Goal: Task Accomplishment & Management: Use online tool/utility

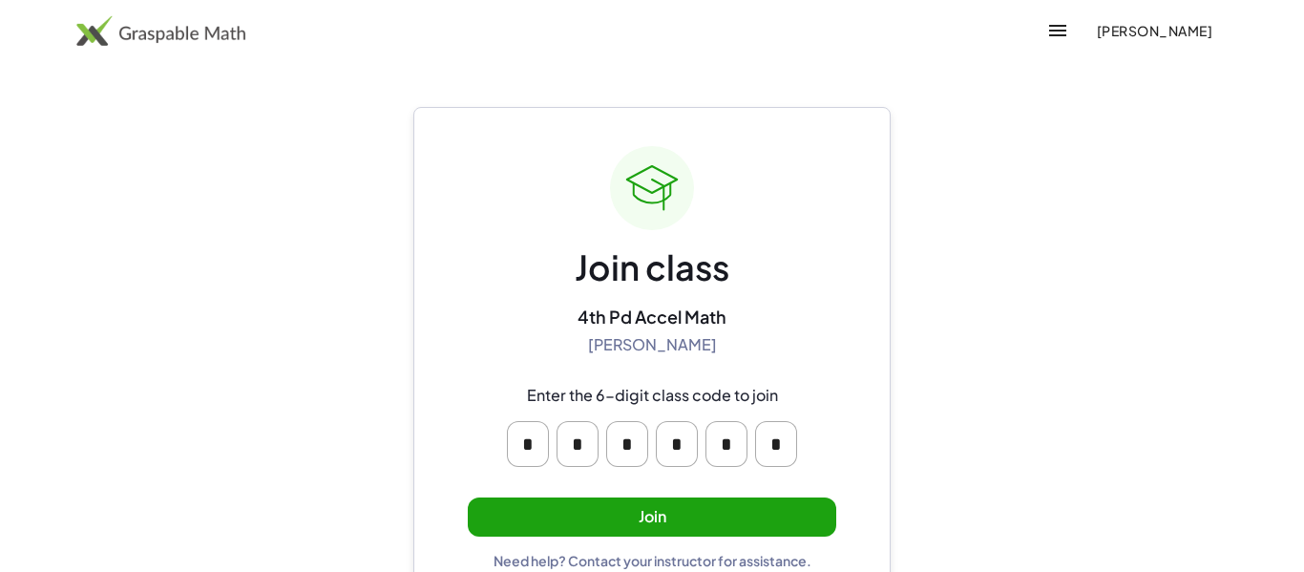
click at [664, 508] on button "Join" at bounding box center [652, 516] width 368 height 39
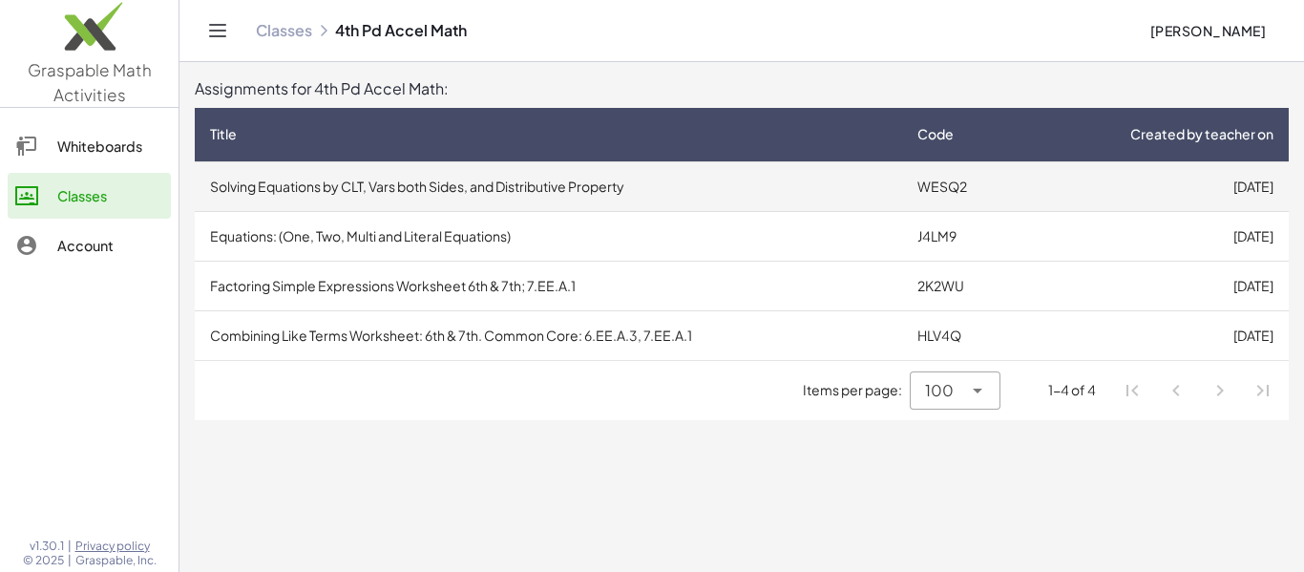
click at [955, 195] on td "WESQ2" at bounding box center [961, 186] width 119 height 50
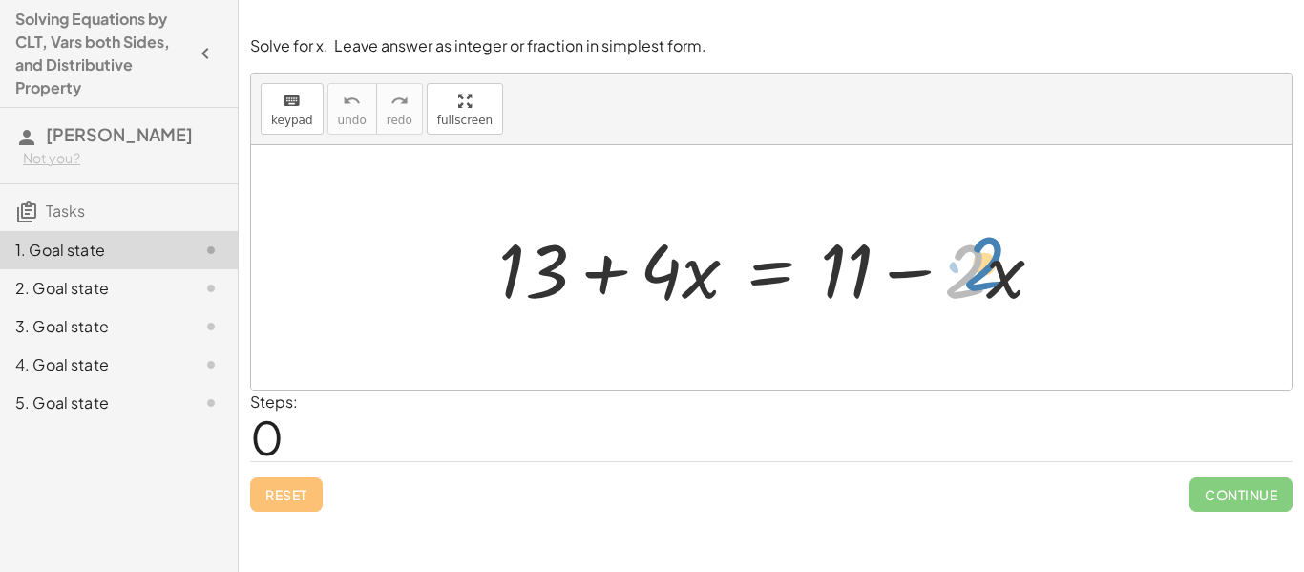
drag, startPoint x: 981, startPoint y: 281, endPoint x: 998, endPoint y: 273, distance: 18.8
click at [998, 273] on div at bounding box center [778, 268] width 579 height 98
drag, startPoint x: 997, startPoint y: 281, endPoint x: 698, endPoint y: 282, distance: 299.7
click at [698, 282] on div at bounding box center [778, 268] width 579 height 98
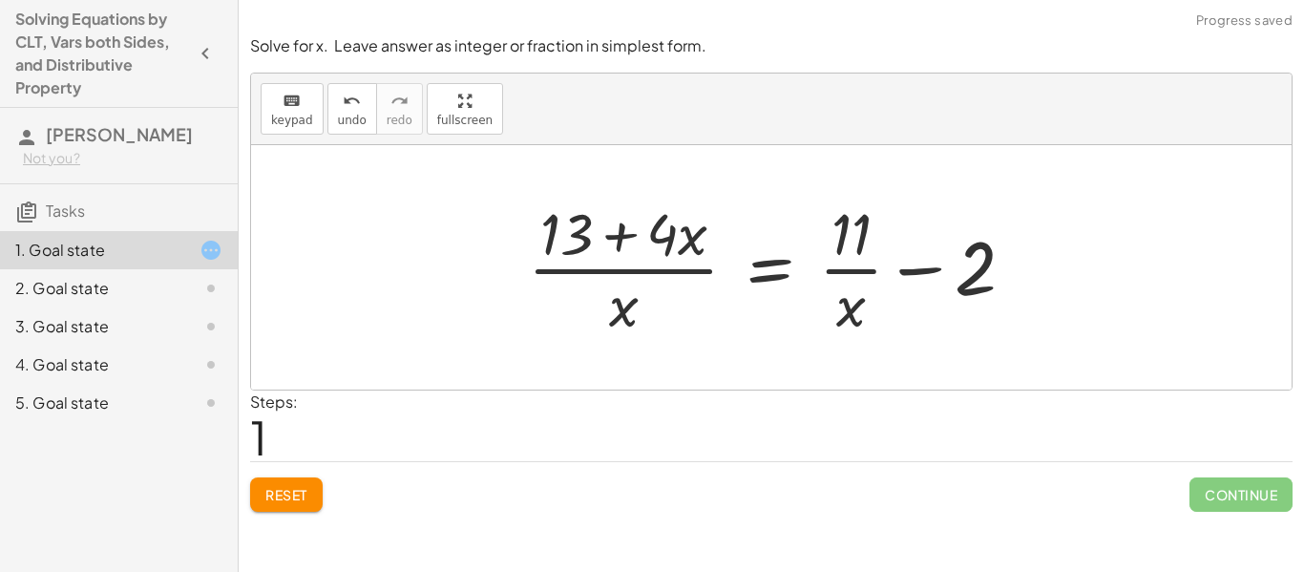
click at [306, 505] on button "Reset" at bounding box center [286, 494] width 73 height 34
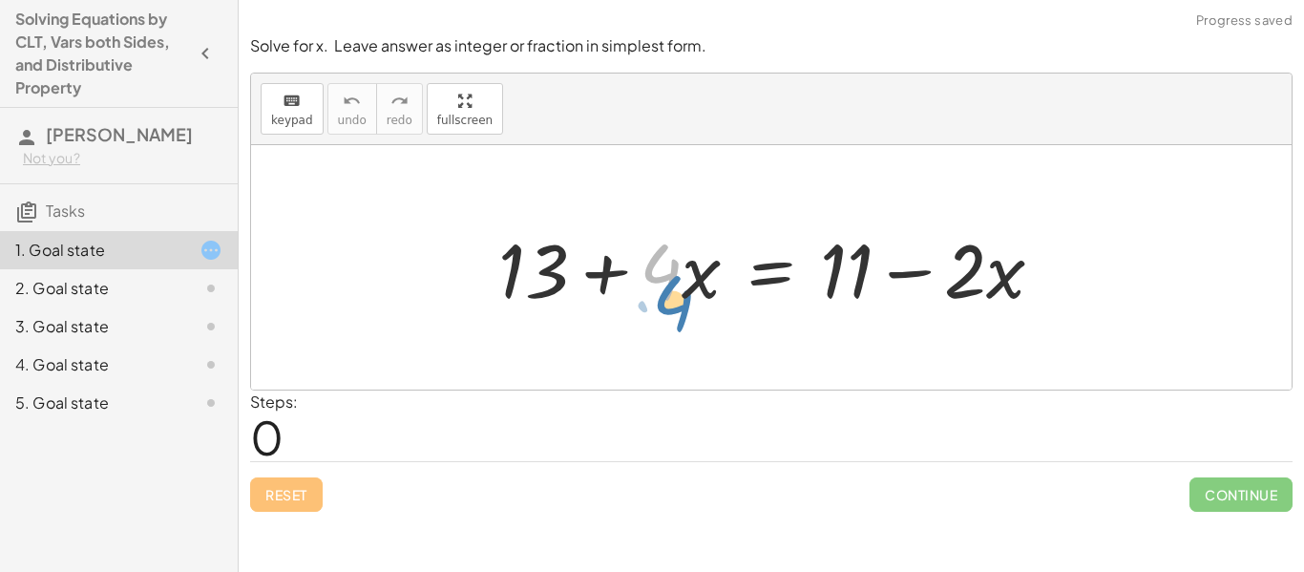
drag, startPoint x: 663, startPoint y: 291, endPoint x: 653, endPoint y: 304, distance: 17.0
click at [653, 304] on div at bounding box center [778, 268] width 579 height 98
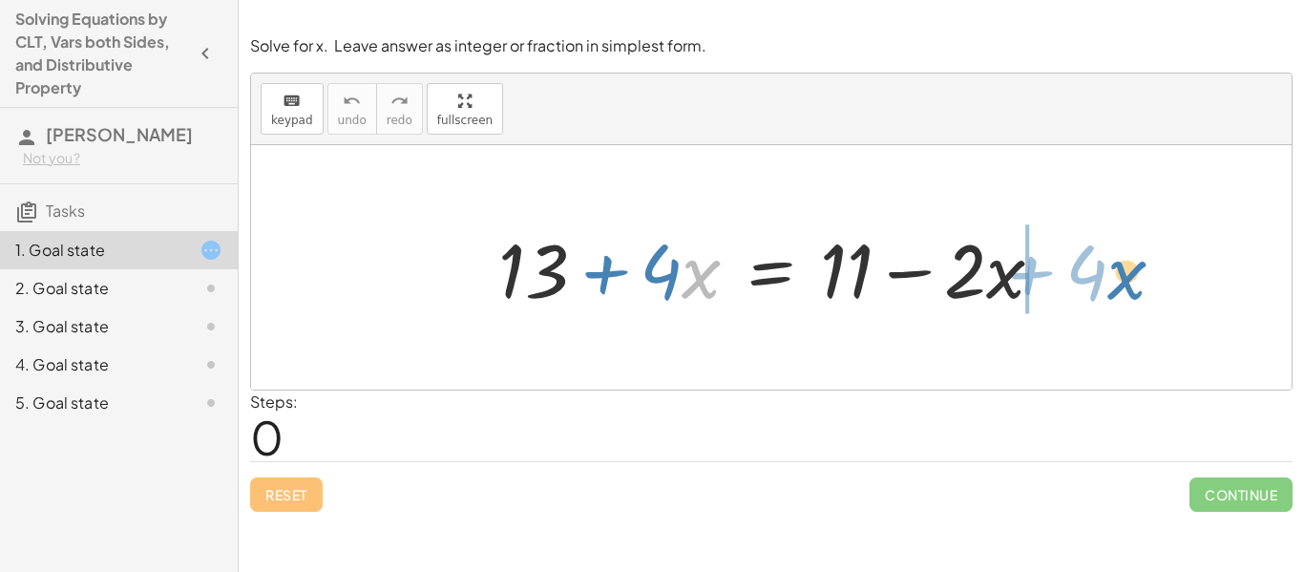
drag, startPoint x: 697, startPoint y: 283, endPoint x: 1124, endPoint y: 285, distance: 427.6
click at [1124, 285] on div "· x + · 4 + 13 + · 4 · x = + 11 − · 2 · x" at bounding box center [771, 267] width 1040 height 244
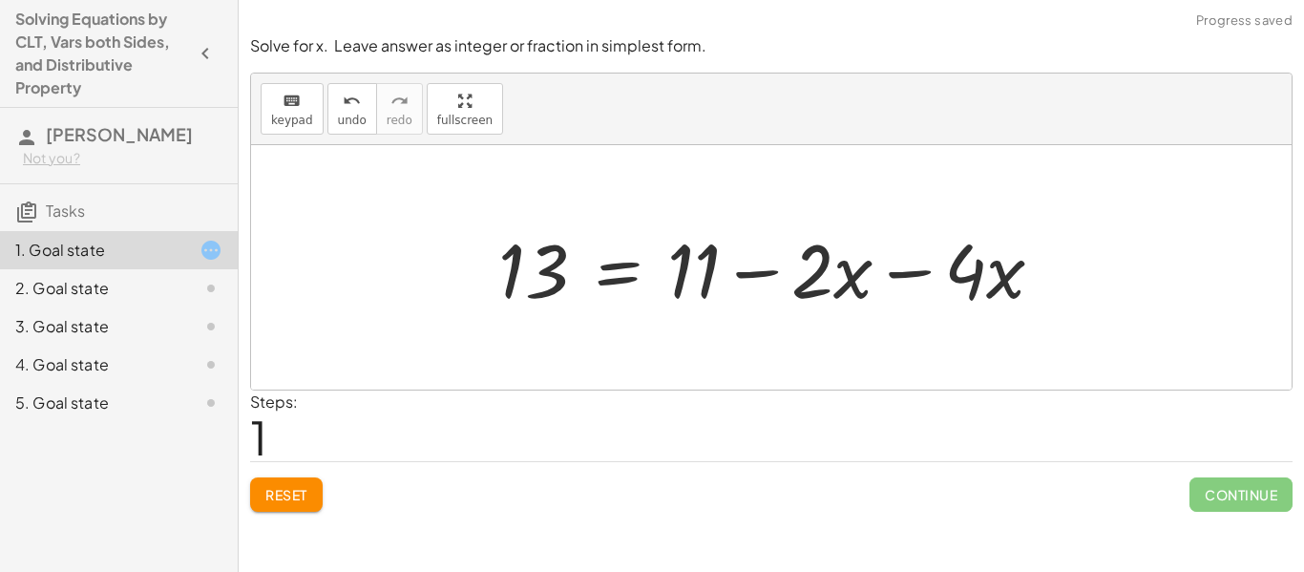
click at [859, 279] on div at bounding box center [778, 268] width 579 height 98
click at [884, 278] on div at bounding box center [778, 268] width 579 height 98
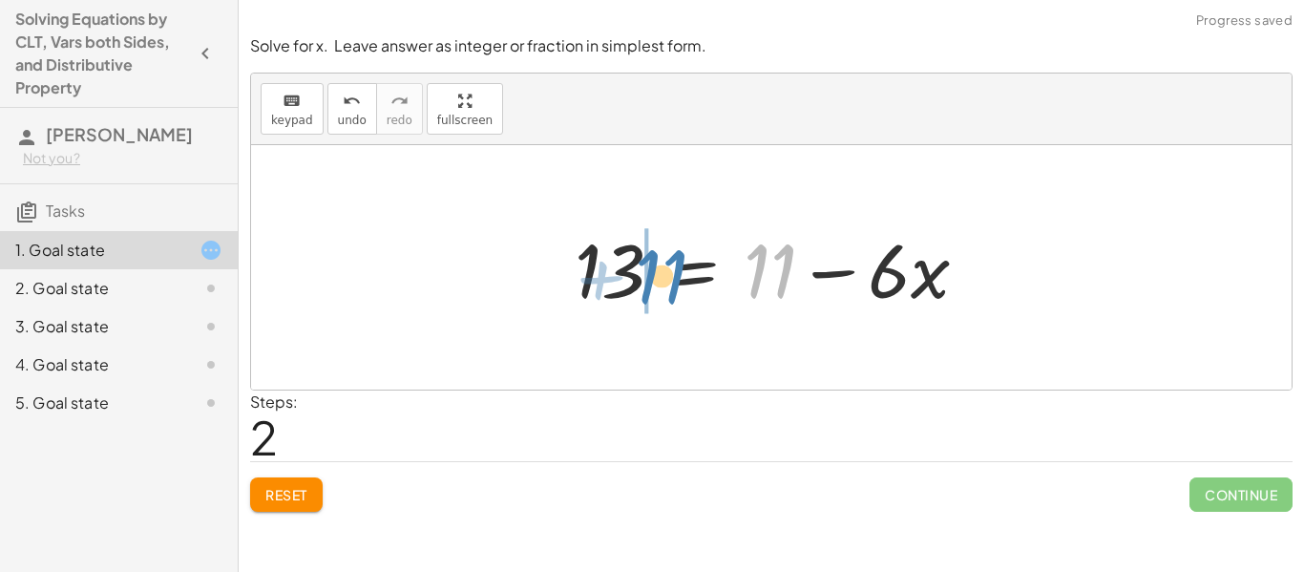
drag, startPoint x: 766, startPoint y: 289, endPoint x: 658, endPoint y: 299, distance: 109.2
click at [658, 299] on div at bounding box center [779, 268] width 428 height 98
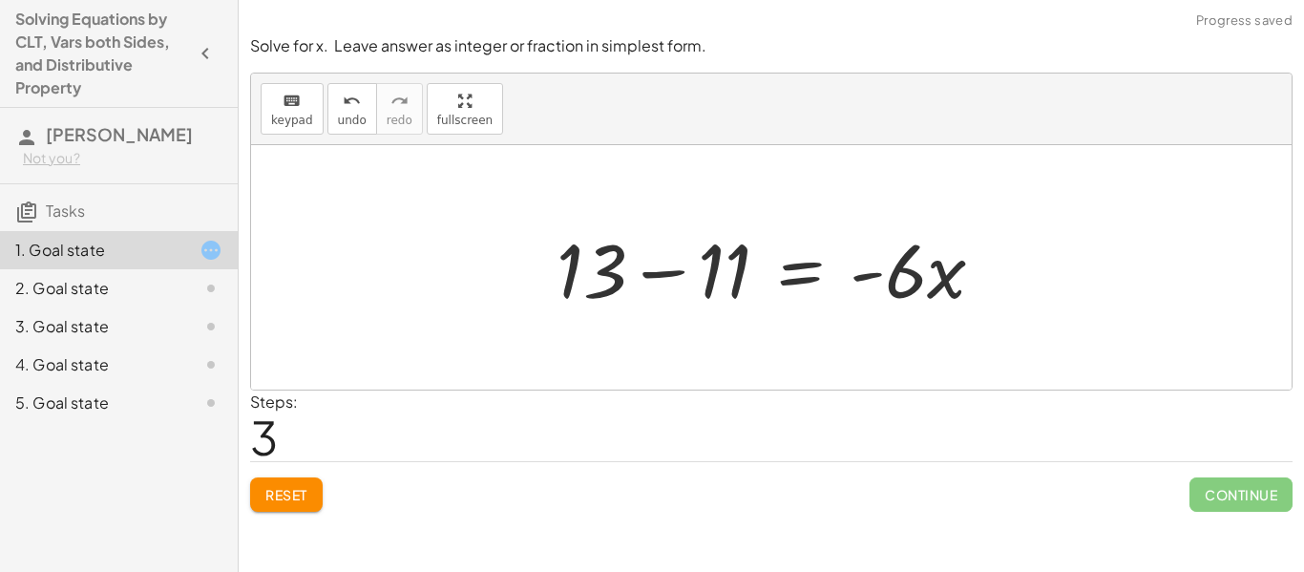
click at [660, 278] on div at bounding box center [778, 268] width 463 height 98
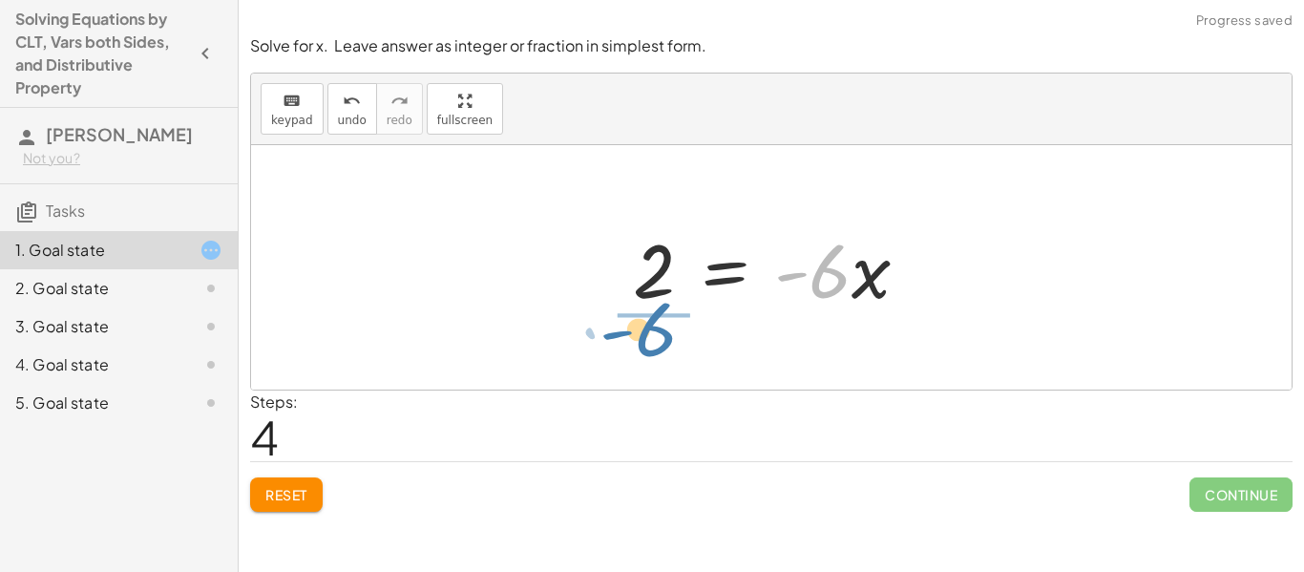
drag, startPoint x: 814, startPoint y: 282, endPoint x: 648, endPoint y: 351, distance: 179.7
click at [648, 351] on div "+ 13 + · 4 · x = + 11 − · 2 · x 13 = + 11 − · 2 · x − · 4 · x 13 = + 11 − · 6 ·…" at bounding box center [771, 267] width 1040 height 244
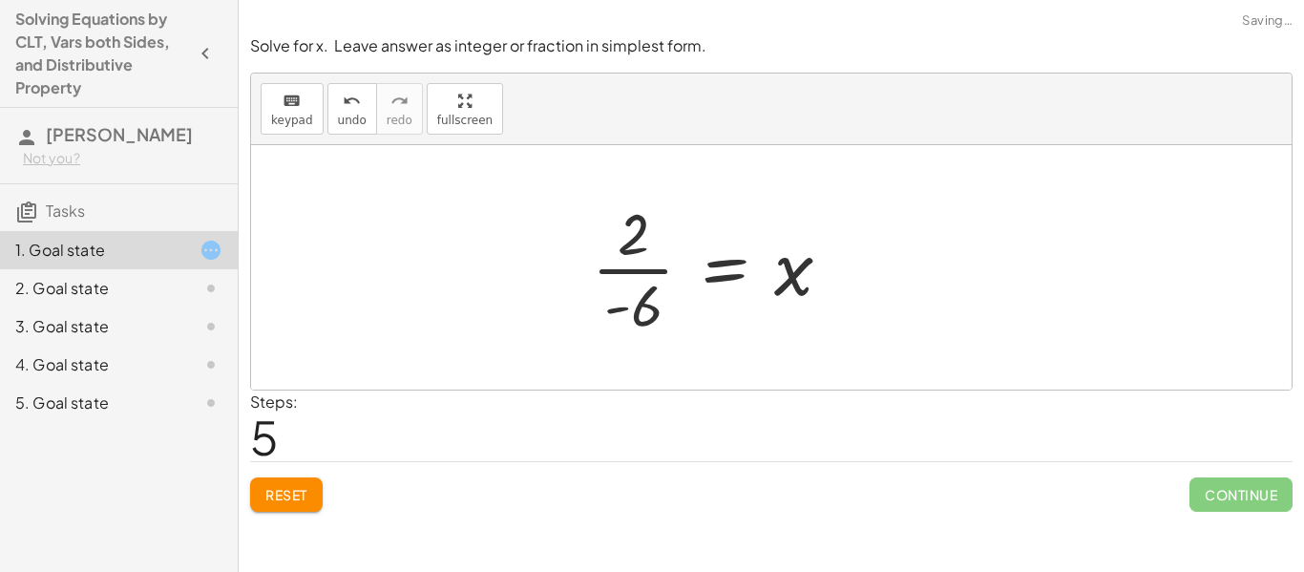
click at [631, 283] on div at bounding box center [719, 267] width 274 height 147
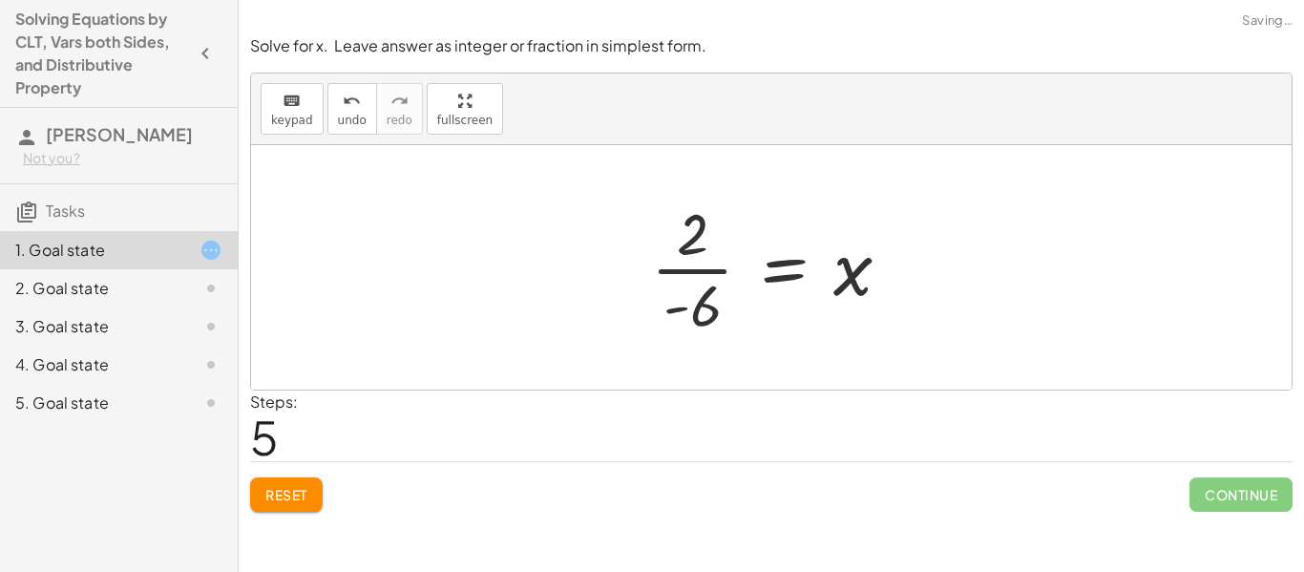
click at [679, 274] on div at bounding box center [778, 267] width 274 height 147
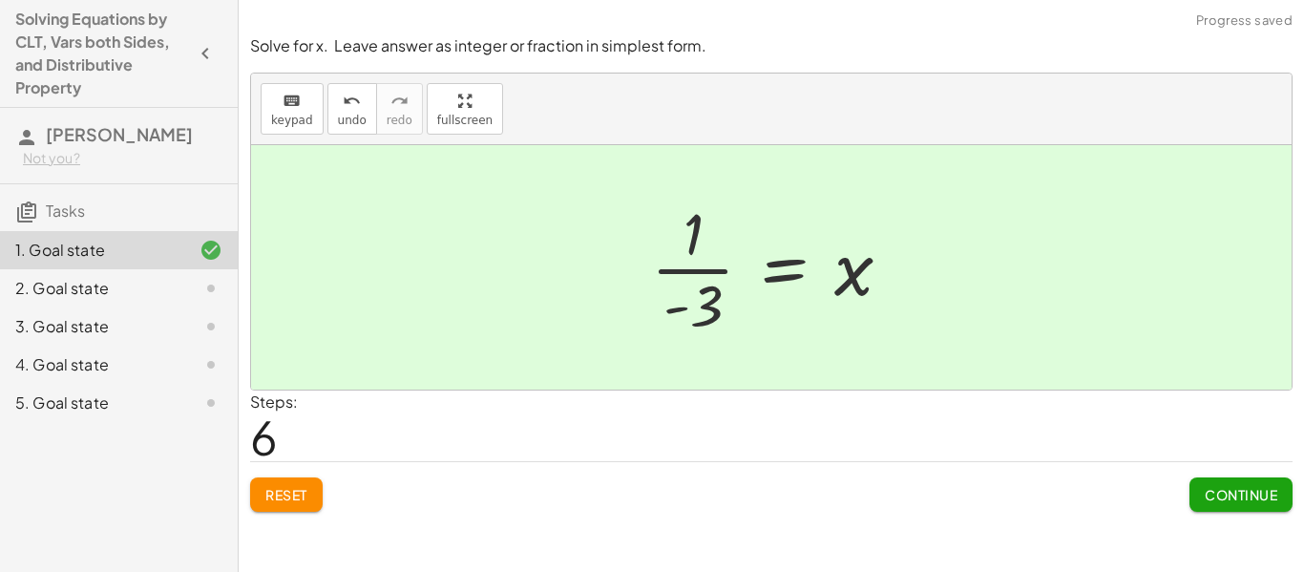
click at [1239, 490] on span "Continue" at bounding box center [1240, 494] width 73 height 17
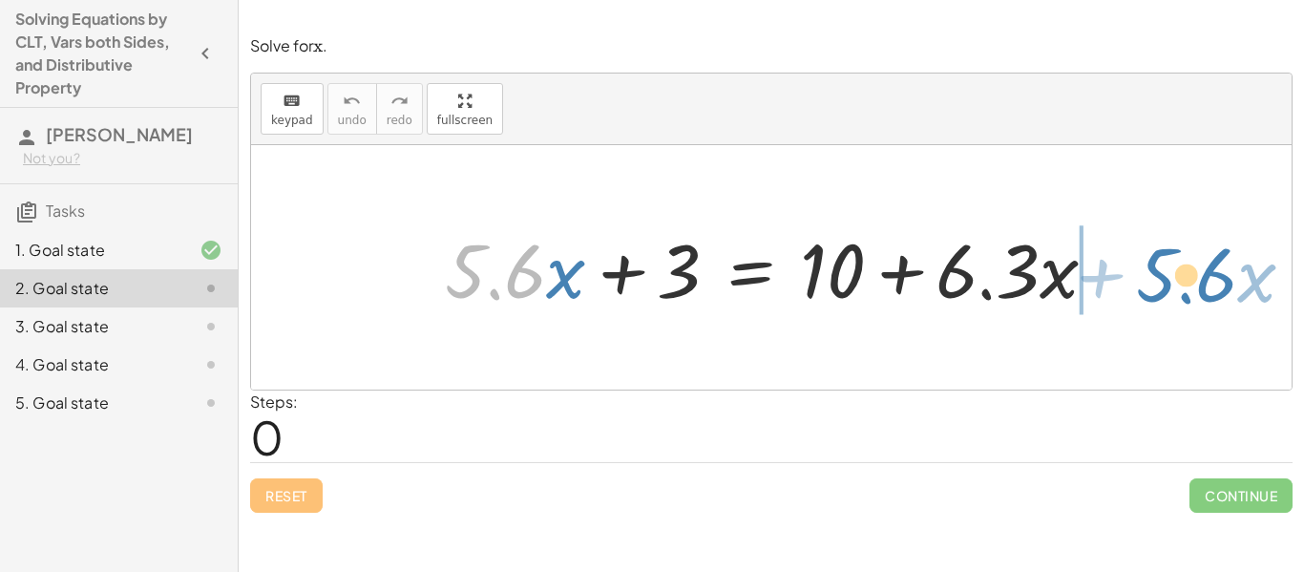
drag, startPoint x: 515, startPoint y: 277, endPoint x: 1206, endPoint y: 280, distance: 691.0
click at [1206, 280] on div "· 5.6 + · x + · 5.6 · x + 3 = + 10 + · 6.3 · x" at bounding box center [771, 267] width 1040 height 244
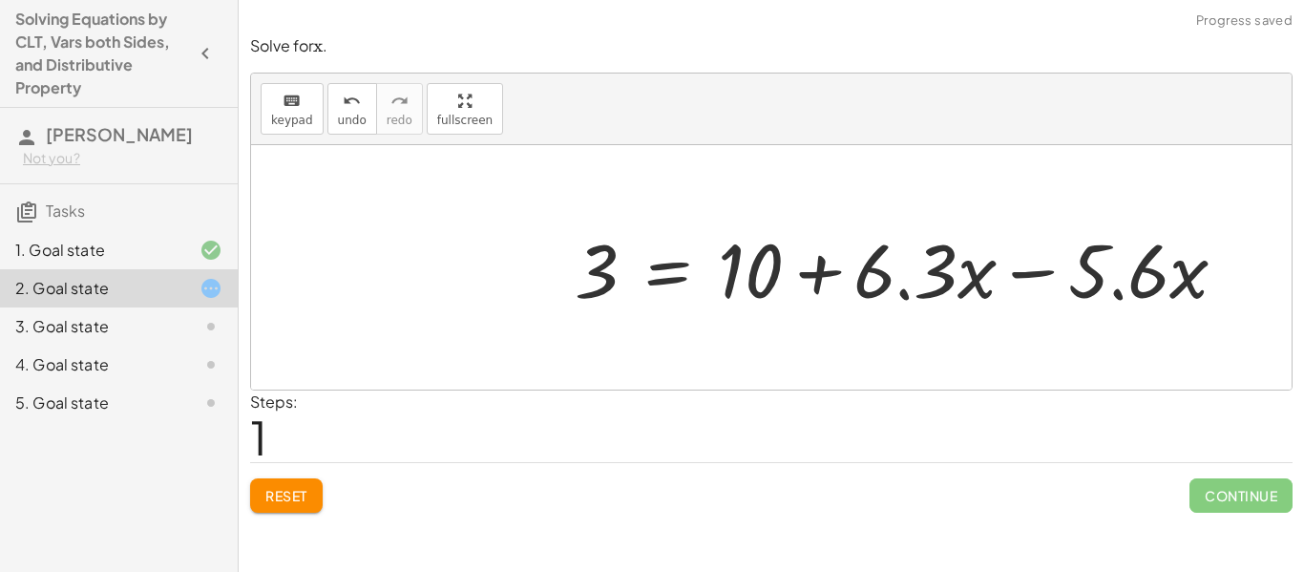
click at [1114, 276] on div at bounding box center [908, 268] width 686 height 98
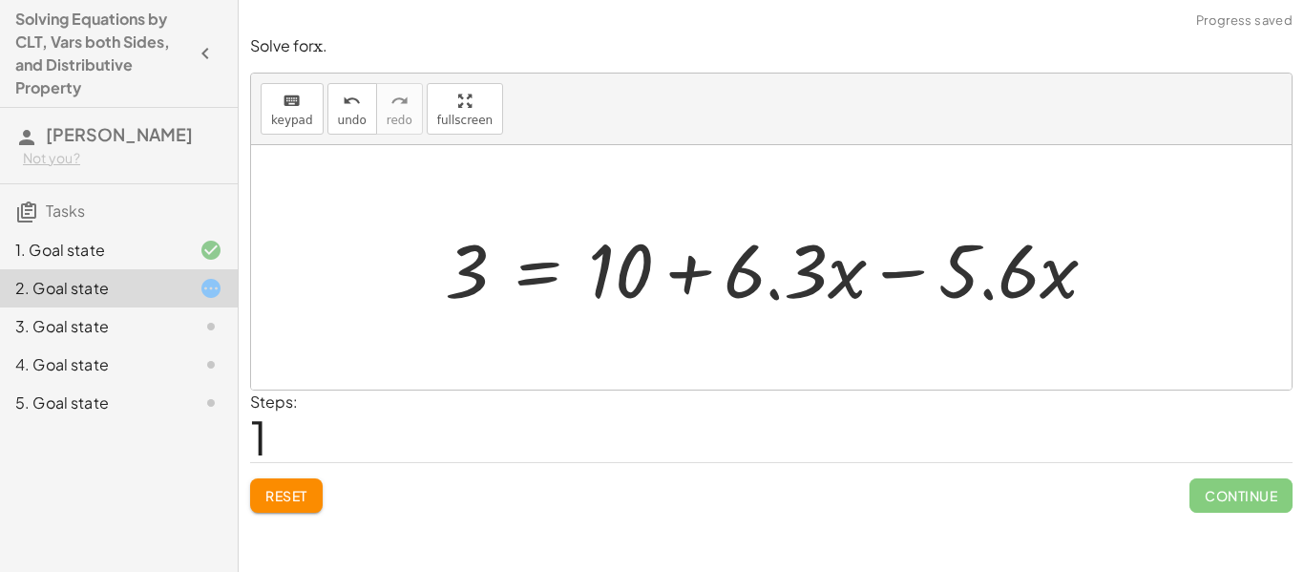
click at [945, 276] on div at bounding box center [778, 268] width 686 height 98
click at [877, 279] on div at bounding box center [778, 268] width 686 height 98
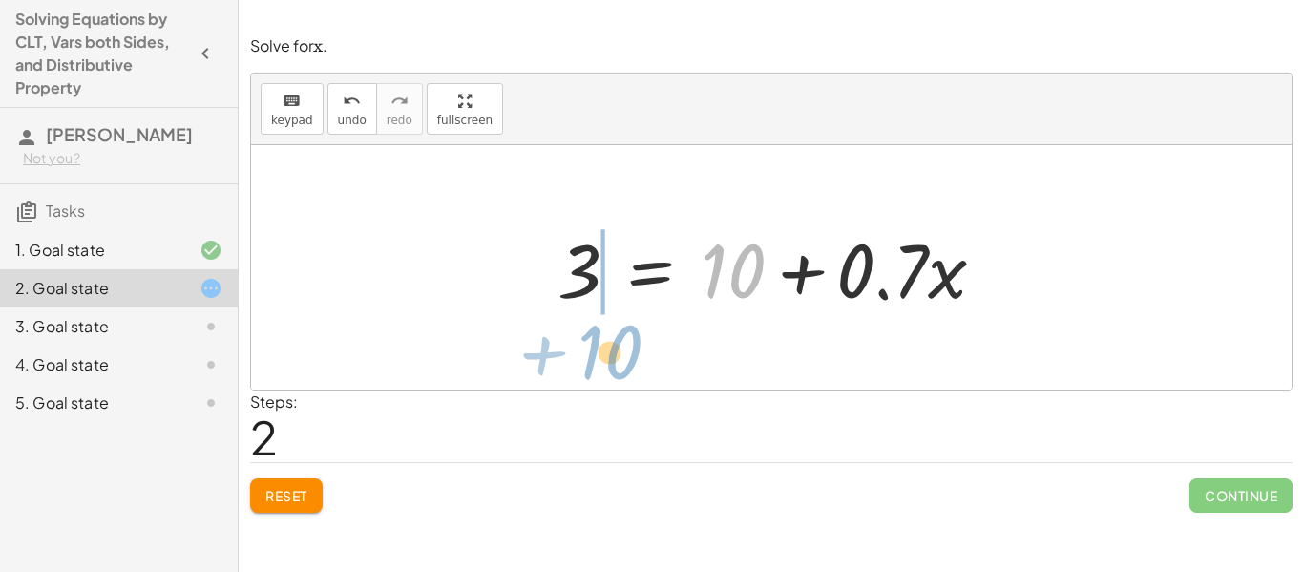
drag, startPoint x: 728, startPoint y: 275, endPoint x: 605, endPoint y: 357, distance: 148.0
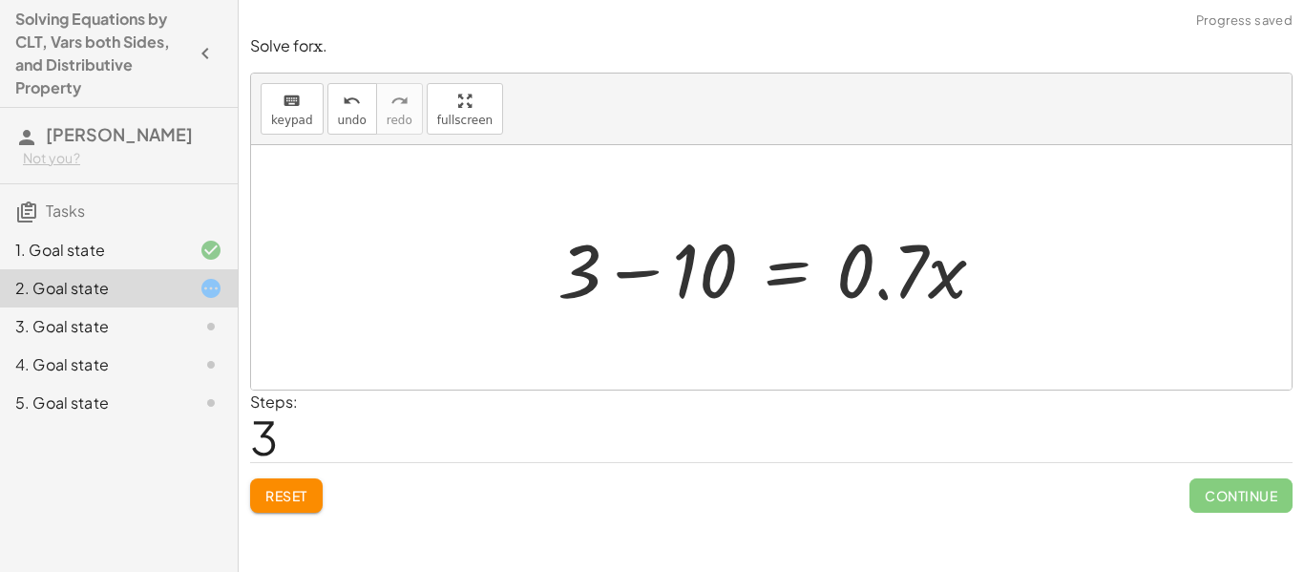
click at [625, 275] on div at bounding box center [779, 268] width 462 height 98
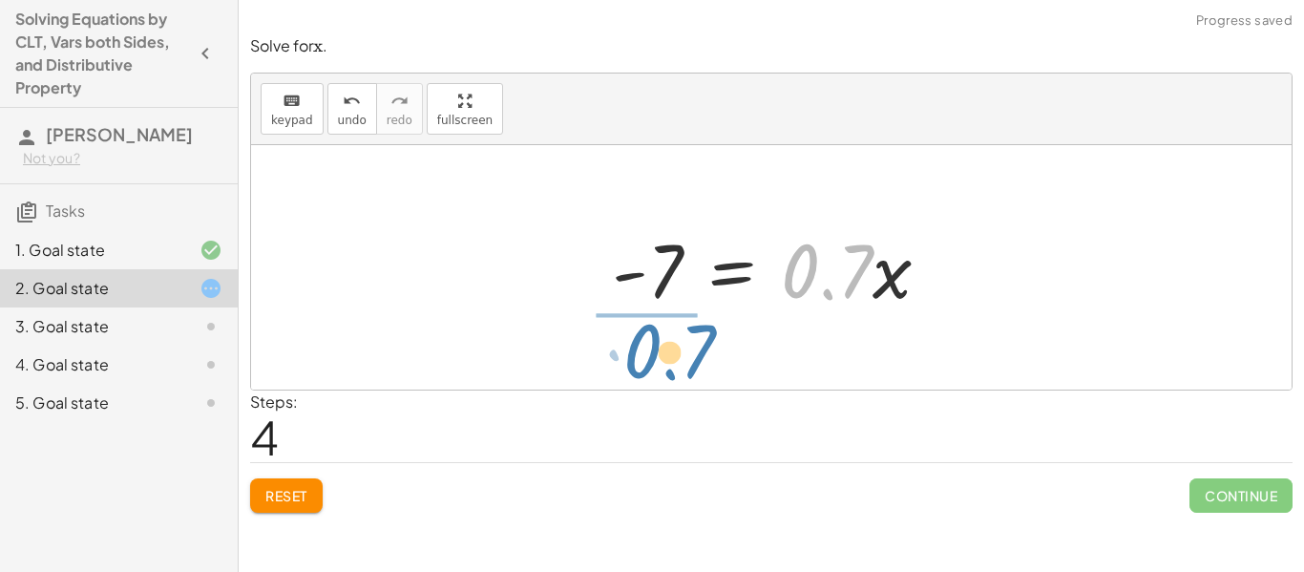
drag, startPoint x: 816, startPoint y: 290, endPoint x: 639, endPoint y: 371, distance: 194.3
click at [639, 371] on div "+ · 5.6 · x + 3 = + 10 + · 6.3 · x 3 = + 10 + · 6.3 · x − · 5.6 · x 3 = + 10 + …" at bounding box center [771, 267] width 1040 height 244
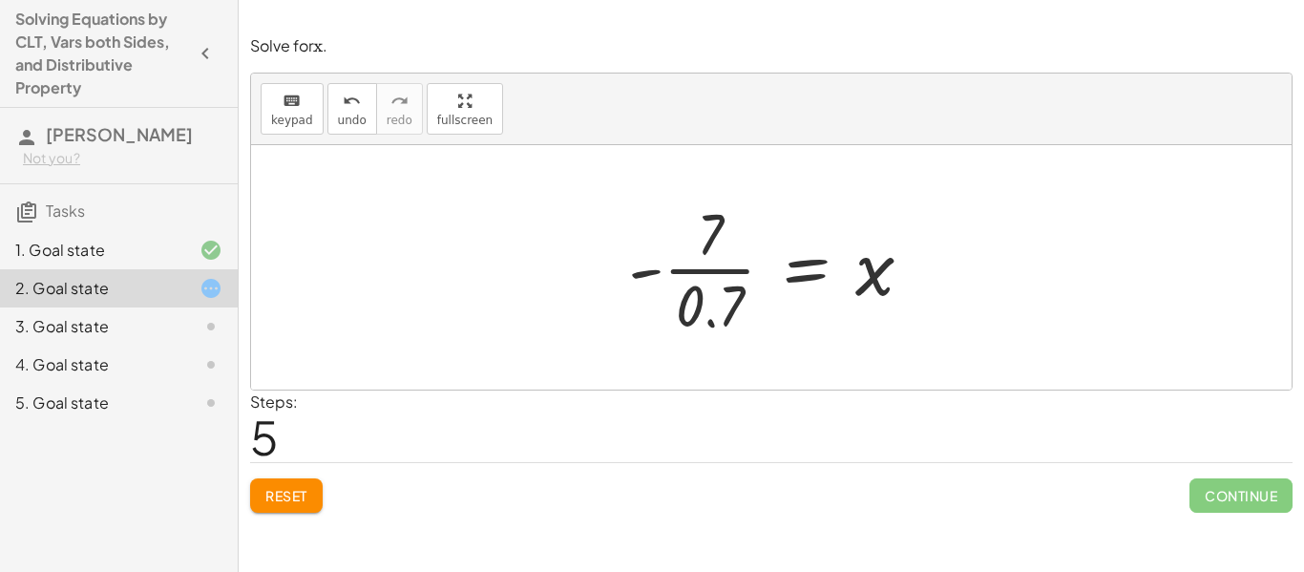
click at [694, 283] on div at bounding box center [778, 267] width 320 height 147
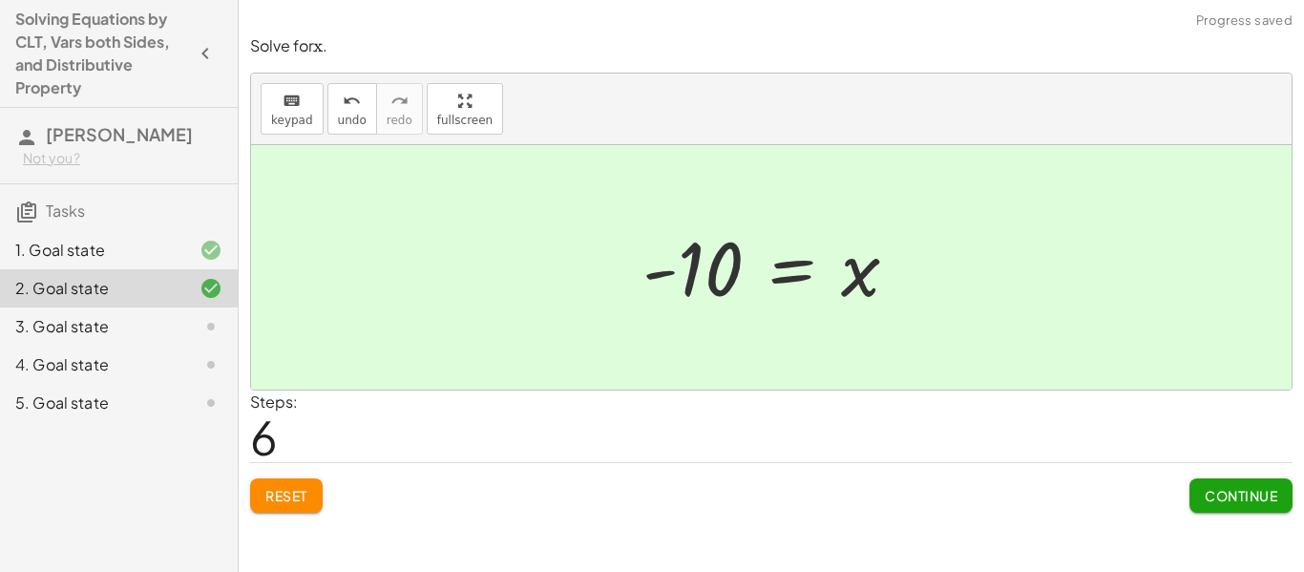
click at [1225, 499] on span "Continue" at bounding box center [1240, 495] width 73 height 17
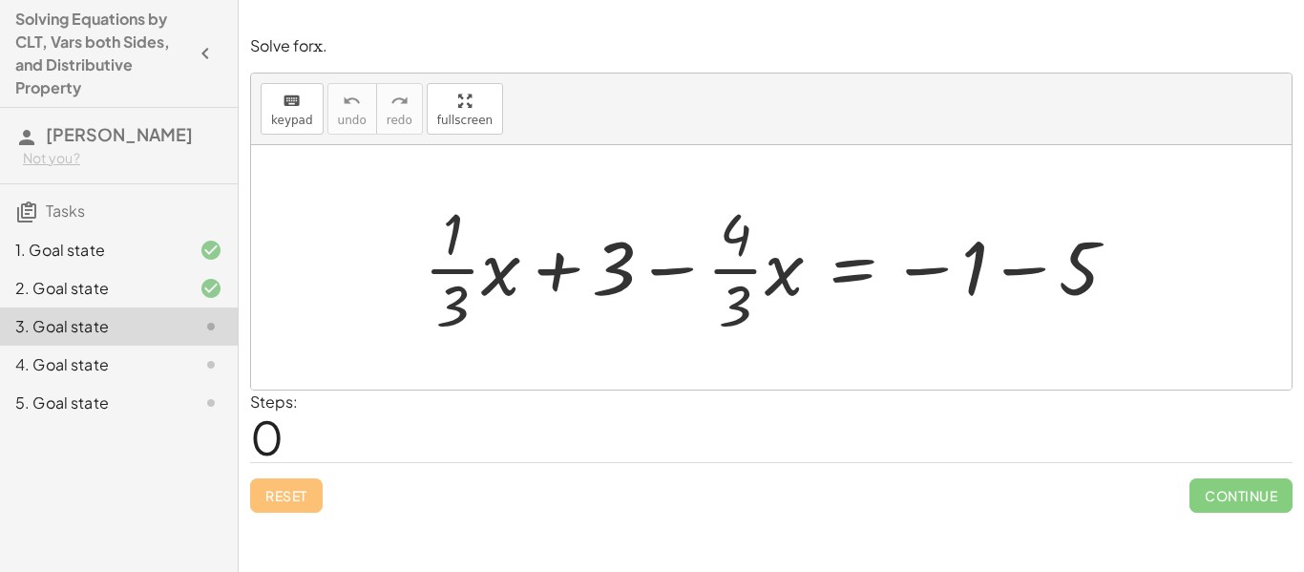
click at [985, 274] on div at bounding box center [778, 267] width 728 height 147
click at [1009, 276] on div at bounding box center [778, 267] width 728 height 147
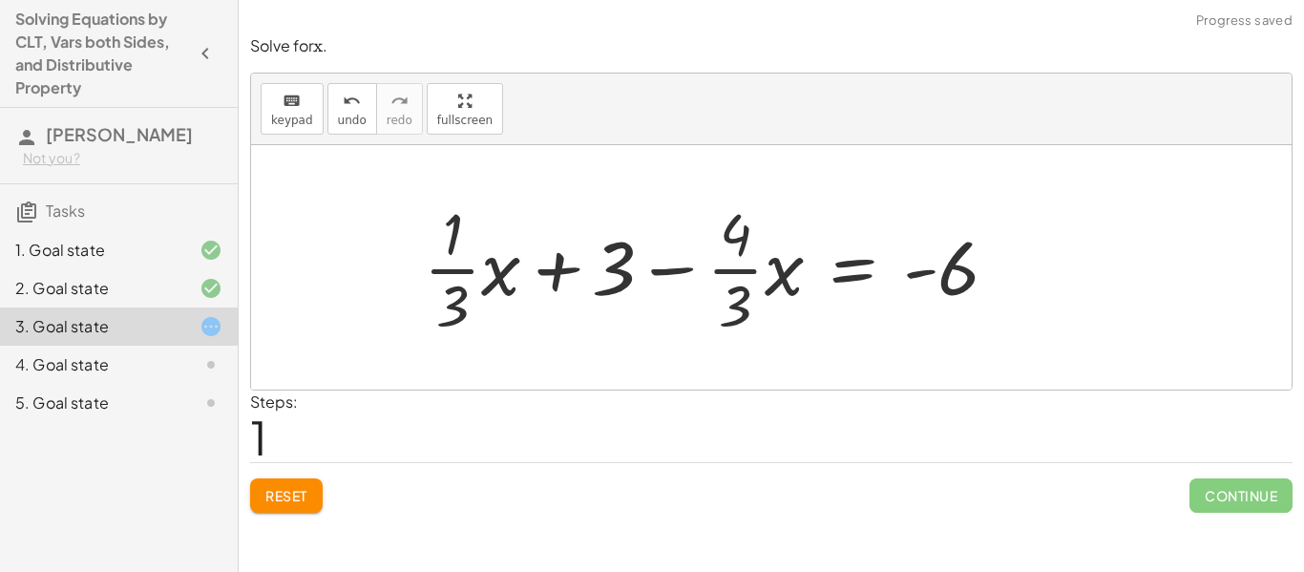
click at [760, 266] on div at bounding box center [718, 267] width 609 height 147
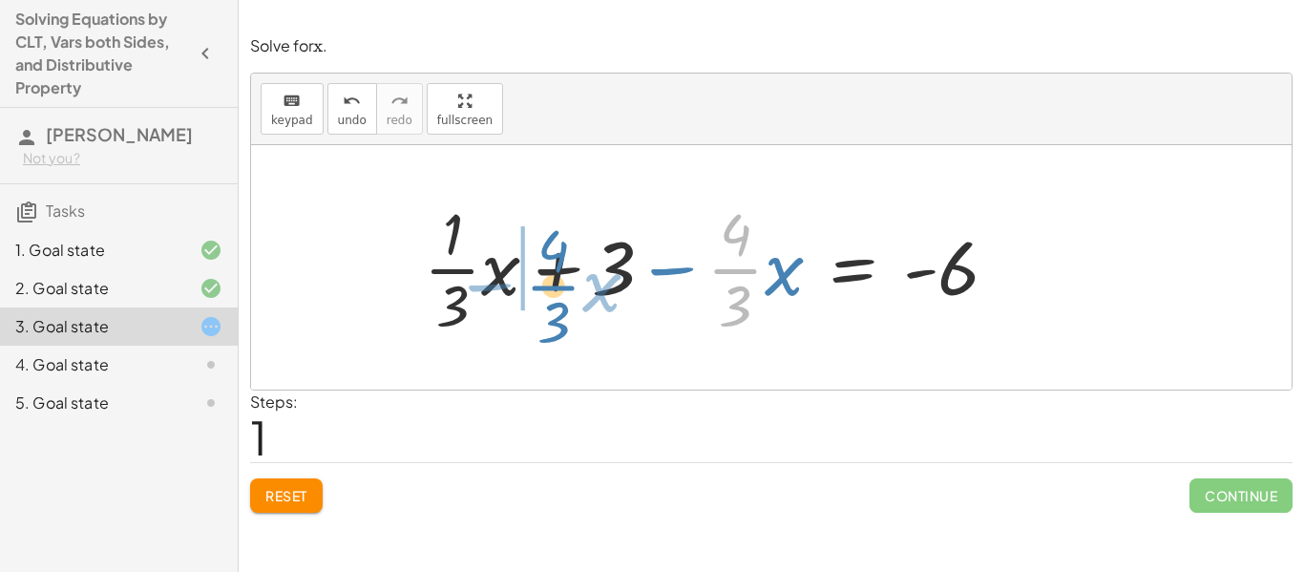
drag, startPoint x: 757, startPoint y: 268, endPoint x: 573, endPoint y: 284, distance: 184.9
click at [573, 284] on div at bounding box center [718, 267] width 609 height 147
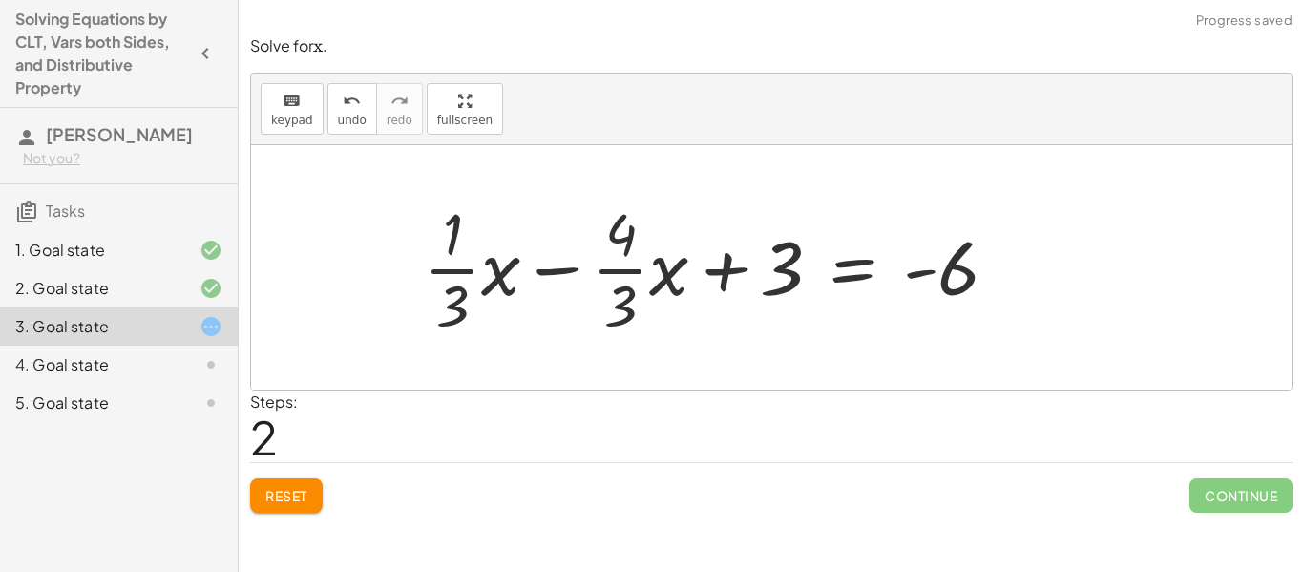
click at [537, 271] on div at bounding box center [718, 267] width 609 height 147
click at [606, 270] on div at bounding box center [718, 267] width 609 height 147
click at [593, 277] on div at bounding box center [718, 267] width 609 height 147
click at [458, 271] on div at bounding box center [718, 267] width 609 height 147
drag, startPoint x: 732, startPoint y: 281, endPoint x: 959, endPoint y: 328, distance: 232.1
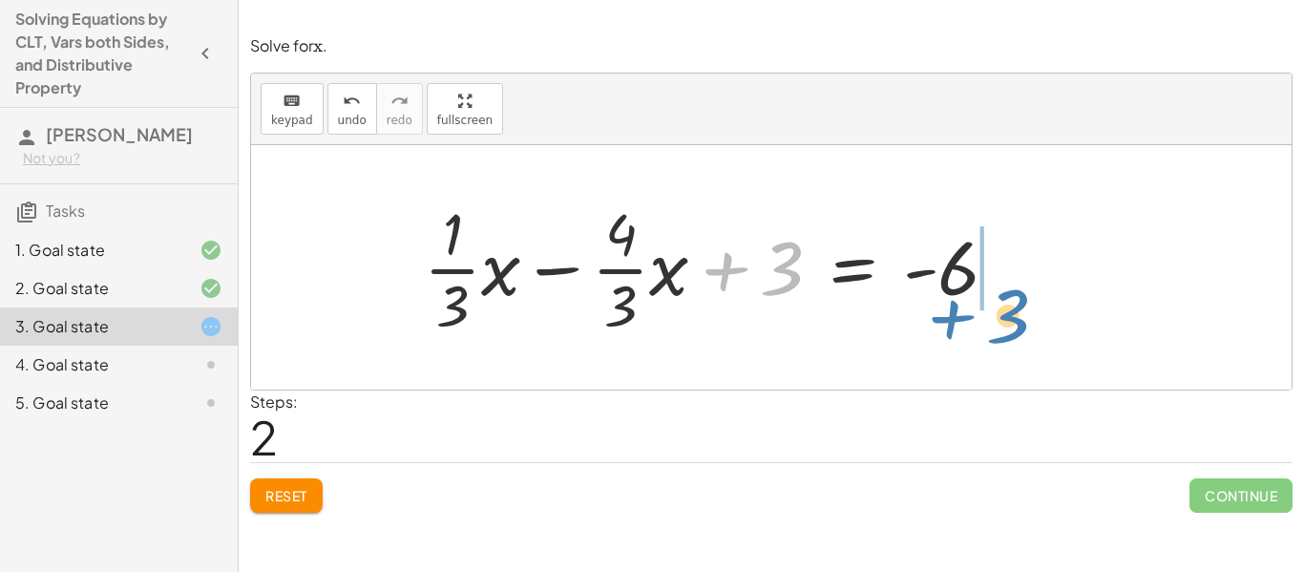
click at [959, 328] on div at bounding box center [718, 267] width 609 height 147
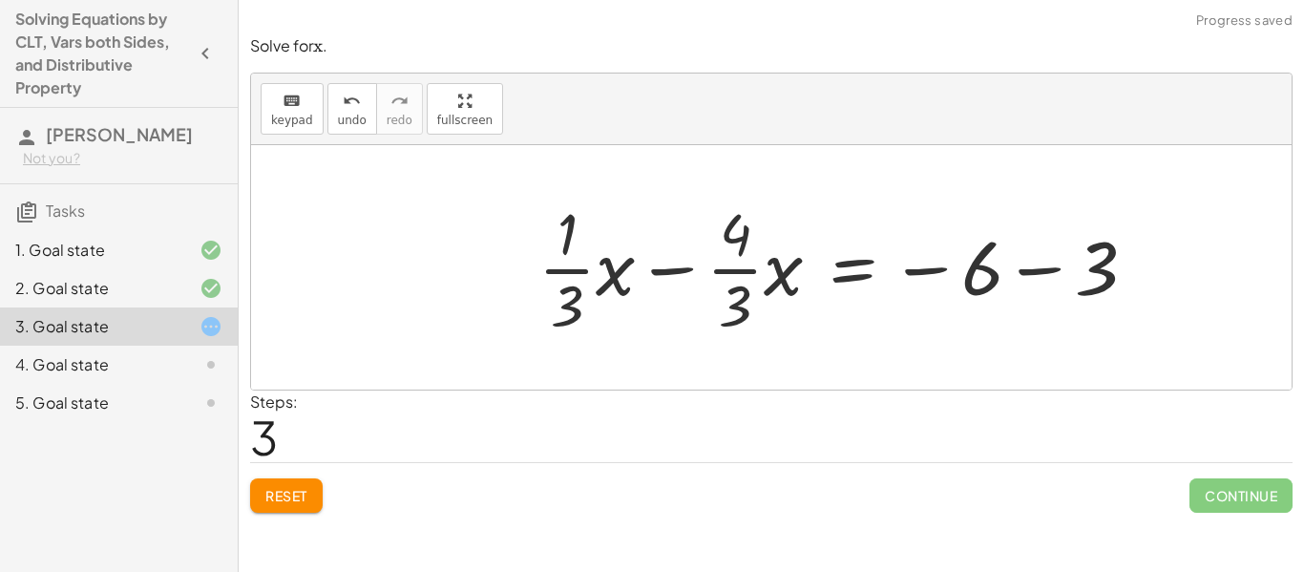
click at [1018, 242] on div at bounding box center [845, 267] width 632 height 147
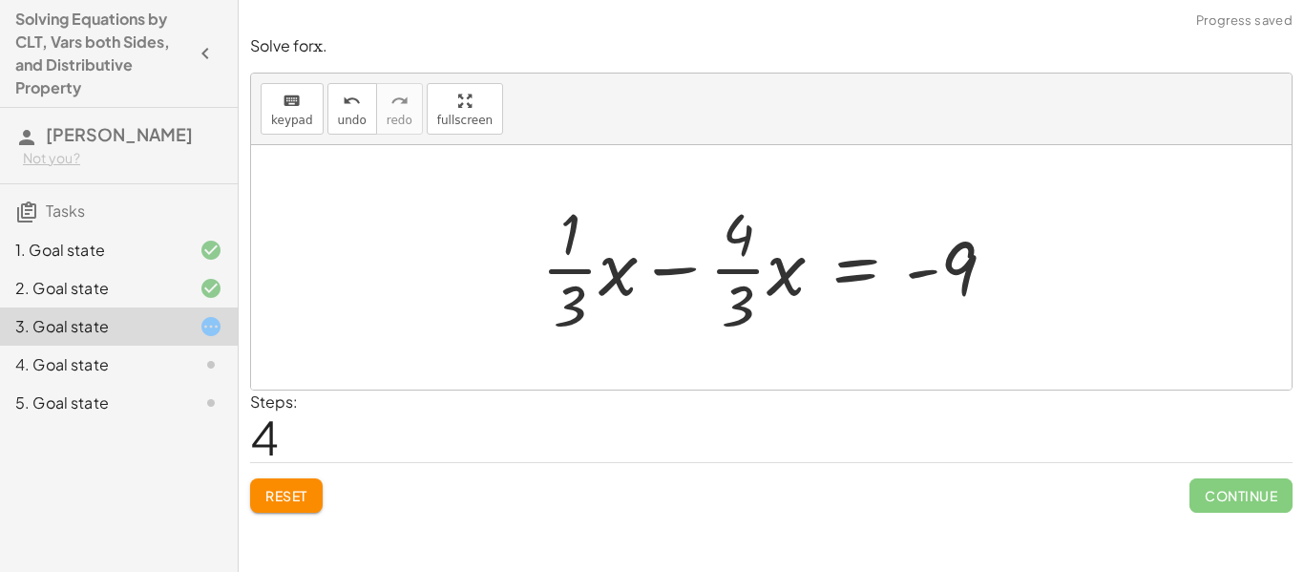
click at [694, 279] on div at bounding box center [776, 267] width 489 height 147
click at [601, 264] on div at bounding box center [777, 267] width 489 height 147
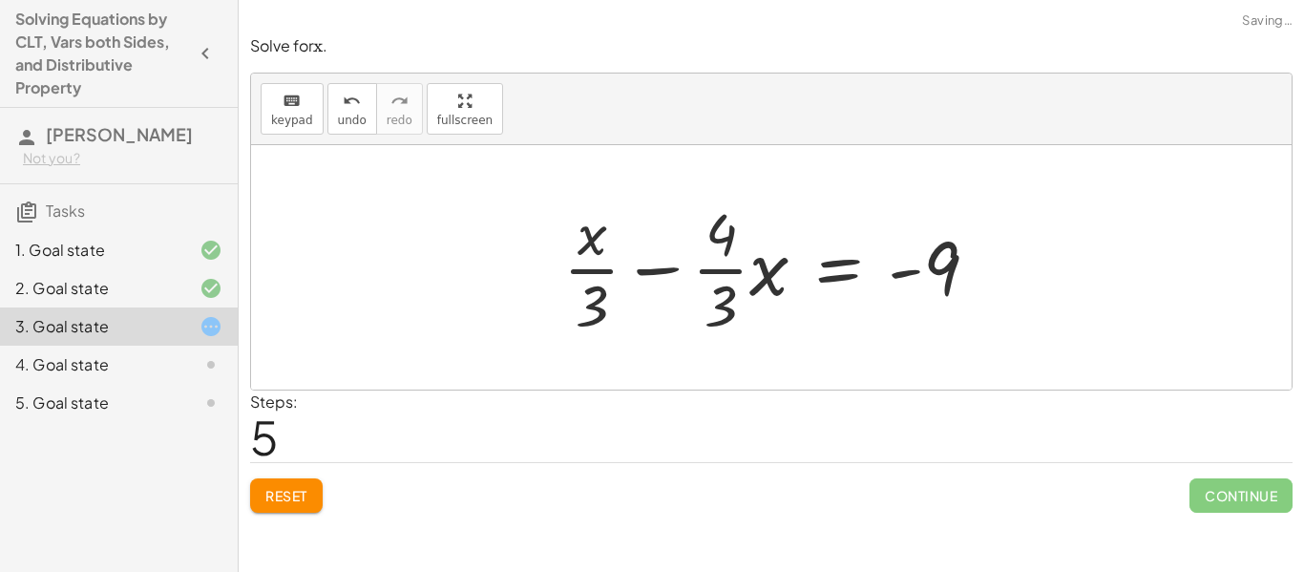
click at [756, 273] on div at bounding box center [779, 267] width 450 height 147
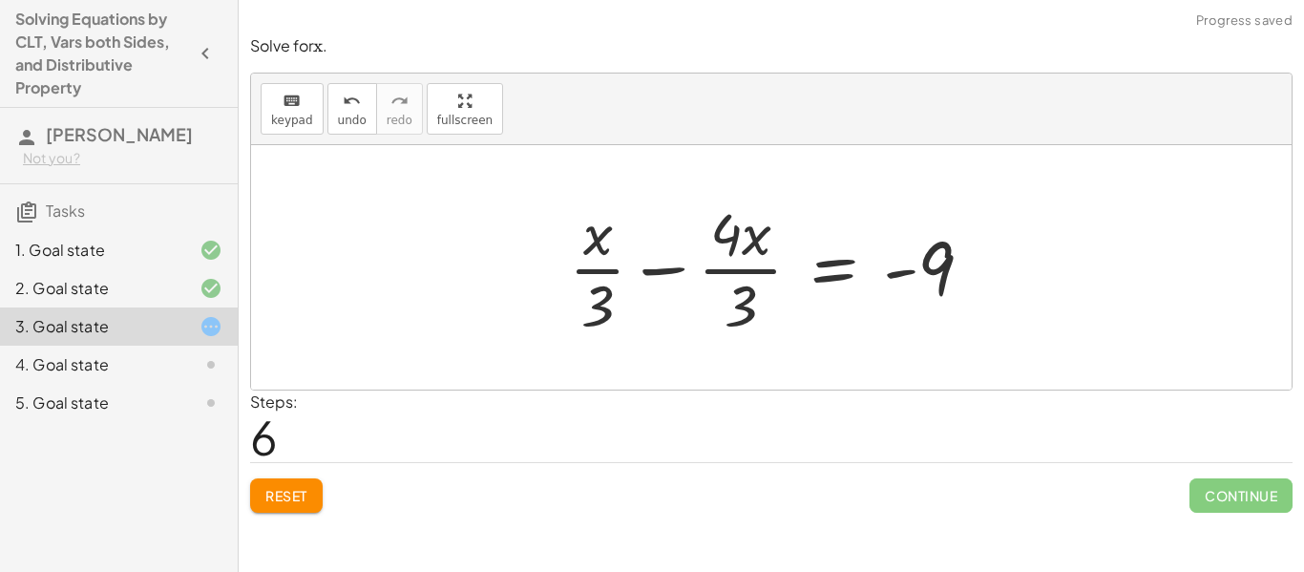
click at [734, 250] on div at bounding box center [778, 267] width 438 height 147
click at [601, 310] on div at bounding box center [778, 267] width 438 height 147
drag, startPoint x: 743, startPoint y: 307, endPoint x: 679, endPoint y: 314, distance: 64.3
click at [679, 314] on div at bounding box center [778, 267] width 438 height 147
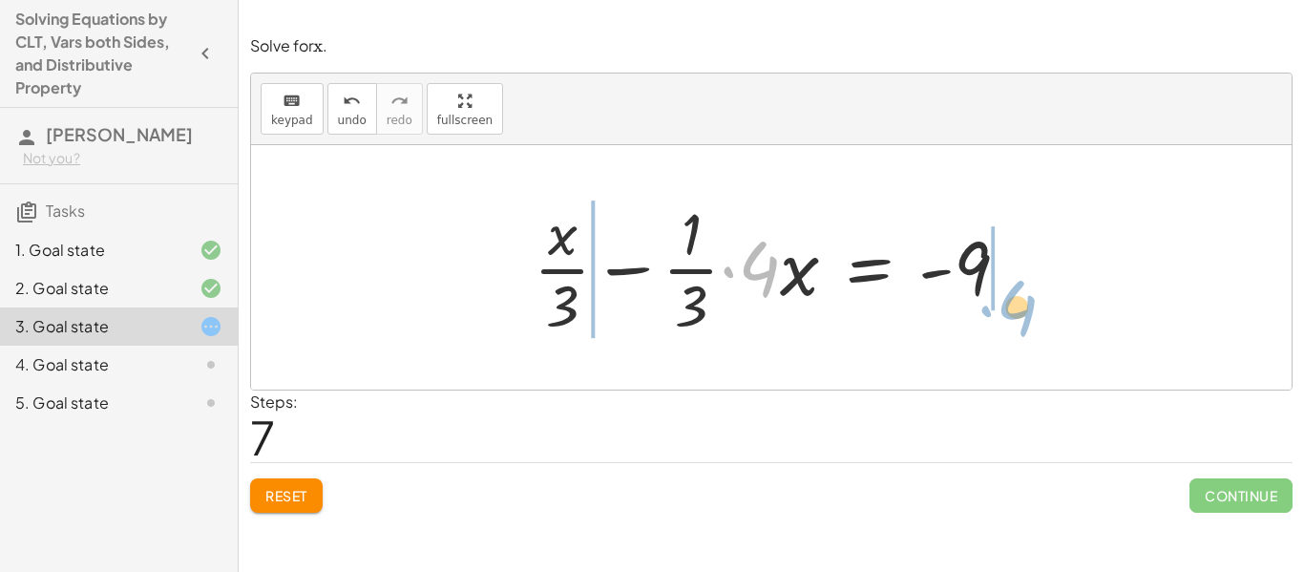
drag, startPoint x: 754, startPoint y: 278, endPoint x: 1013, endPoint y: 316, distance: 261.4
click at [1013, 316] on div at bounding box center [779, 267] width 510 height 147
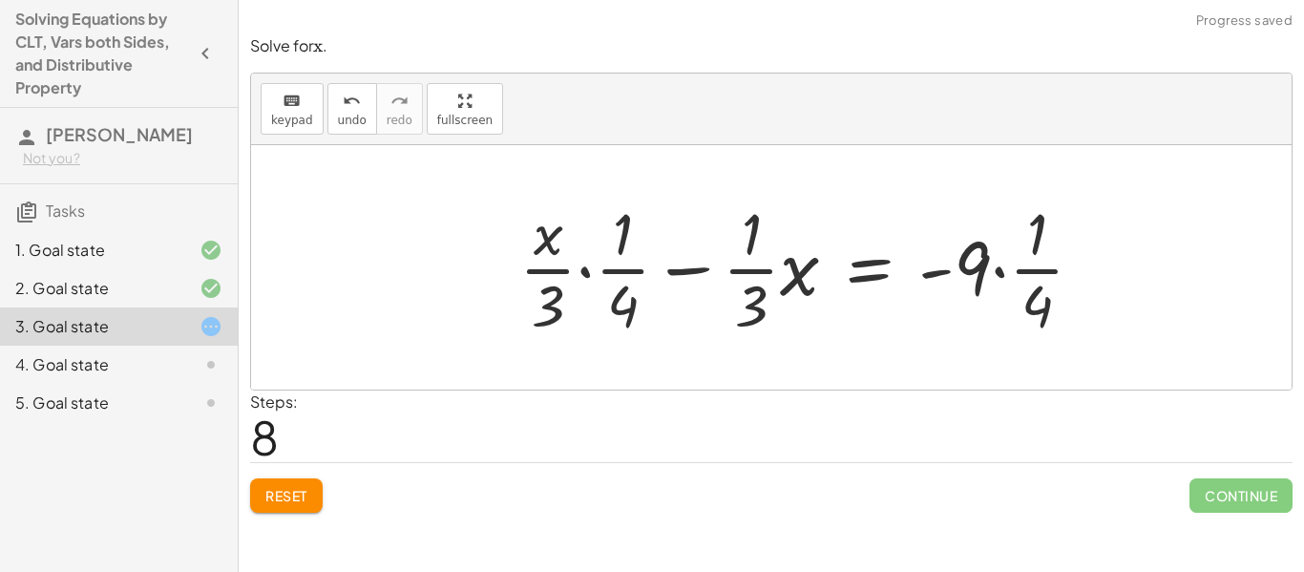
click at [303, 504] on button "Reset" at bounding box center [286, 495] width 73 height 34
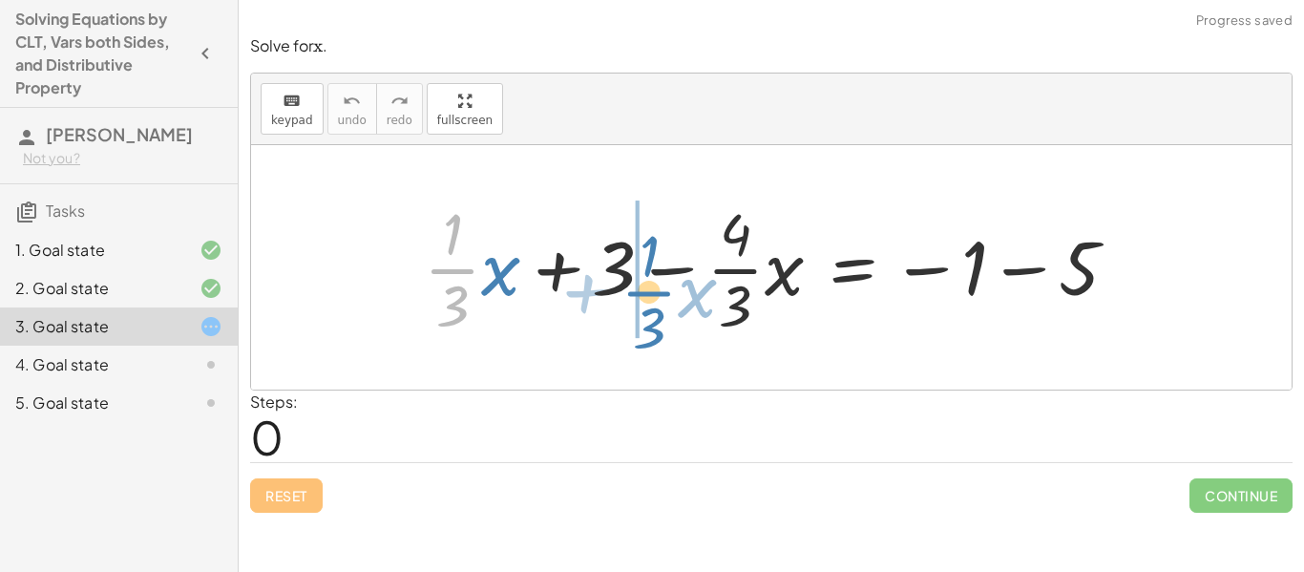
drag, startPoint x: 467, startPoint y: 282, endPoint x: 657, endPoint y: 300, distance: 190.7
click at [657, 300] on div at bounding box center [778, 267] width 728 height 147
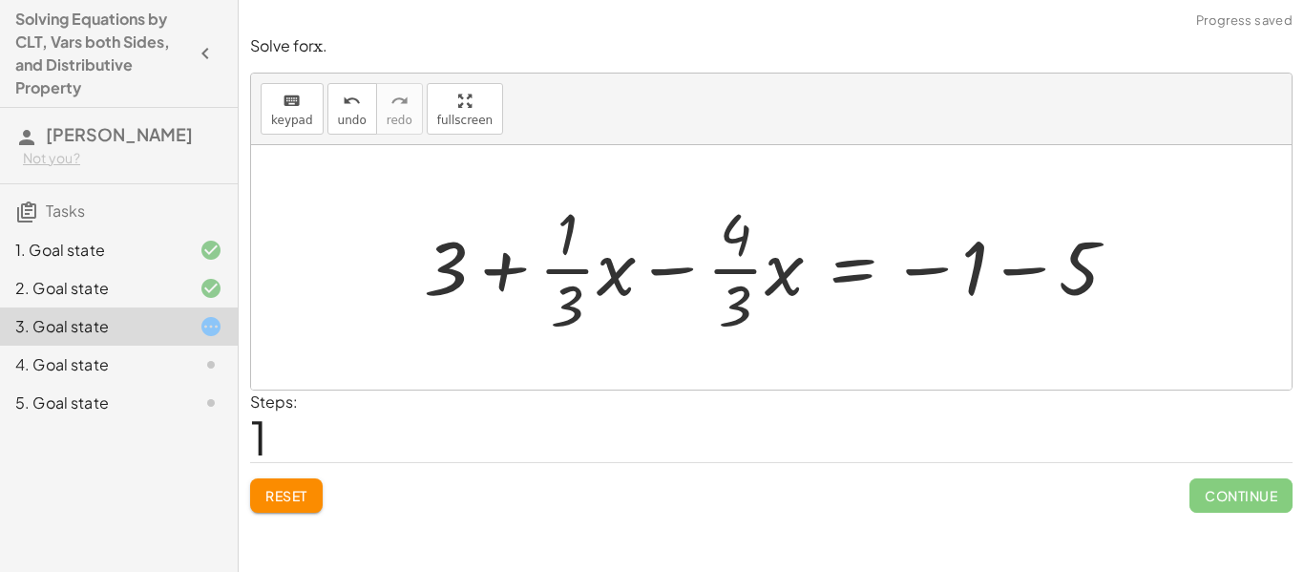
click at [617, 272] on div at bounding box center [778, 267] width 728 height 147
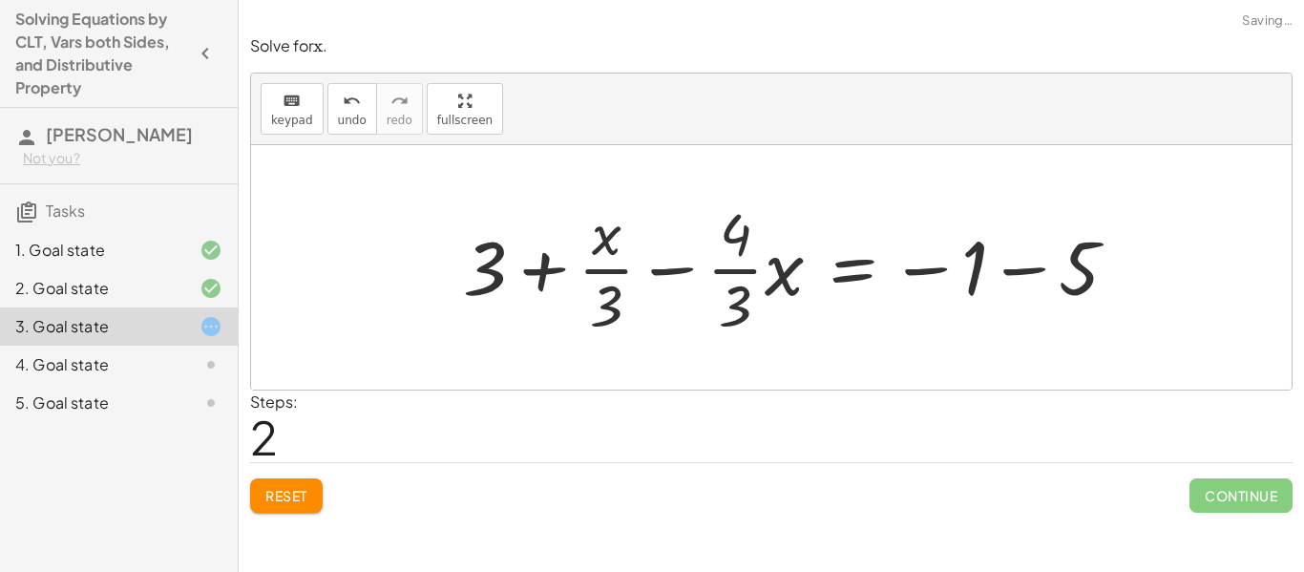
click at [664, 272] on div at bounding box center [797, 267] width 689 height 147
click at [298, 498] on span "Reset" at bounding box center [286, 495] width 42 height 17
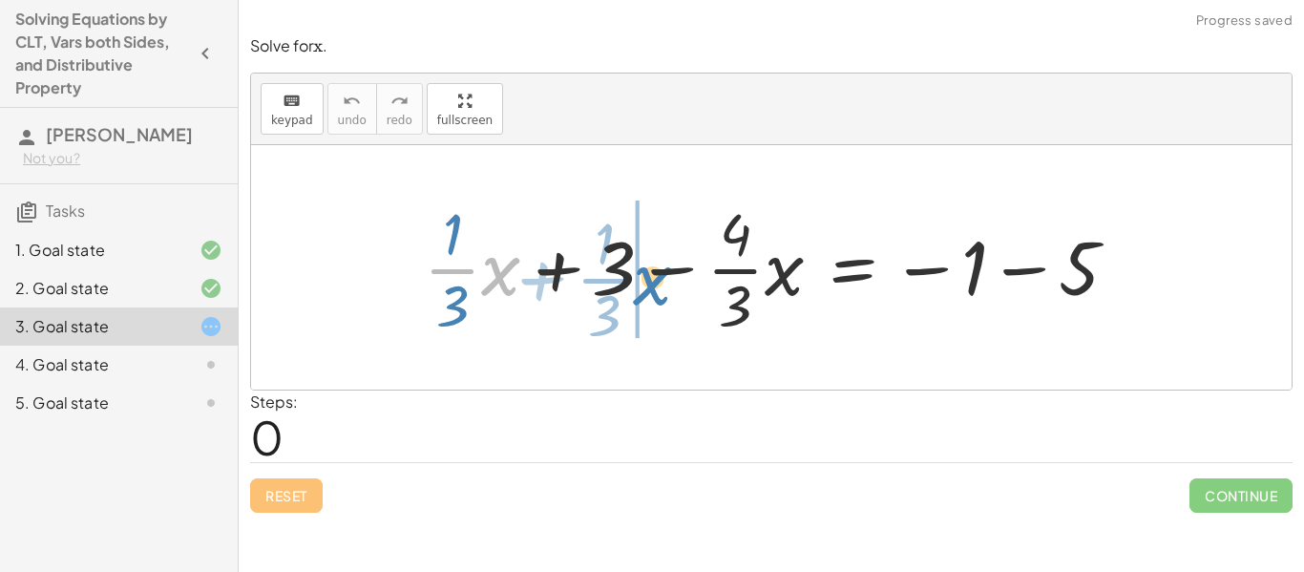
drag, startPoint x: 491, startPoint y: 275, endPoint x: 641, endPoint y: 284, distance: 151.1
click at [641, 284] on div at bounding box center [778, 267] width 728 height 147
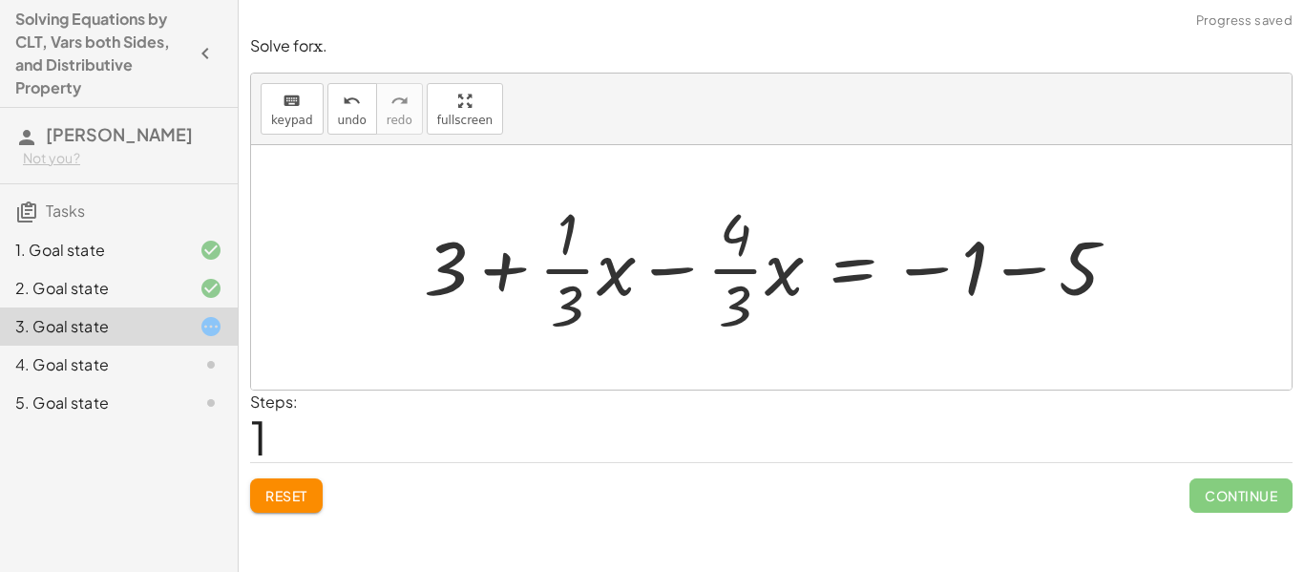
click at [668, 272] on div at bounding box center [778, 267] width 728 height 147
click at [665, 246] on div at bounding box center [778, 267] width 728 height 147
click at [666, 245] on div at bounding box center [778, 267] width 728 height 147
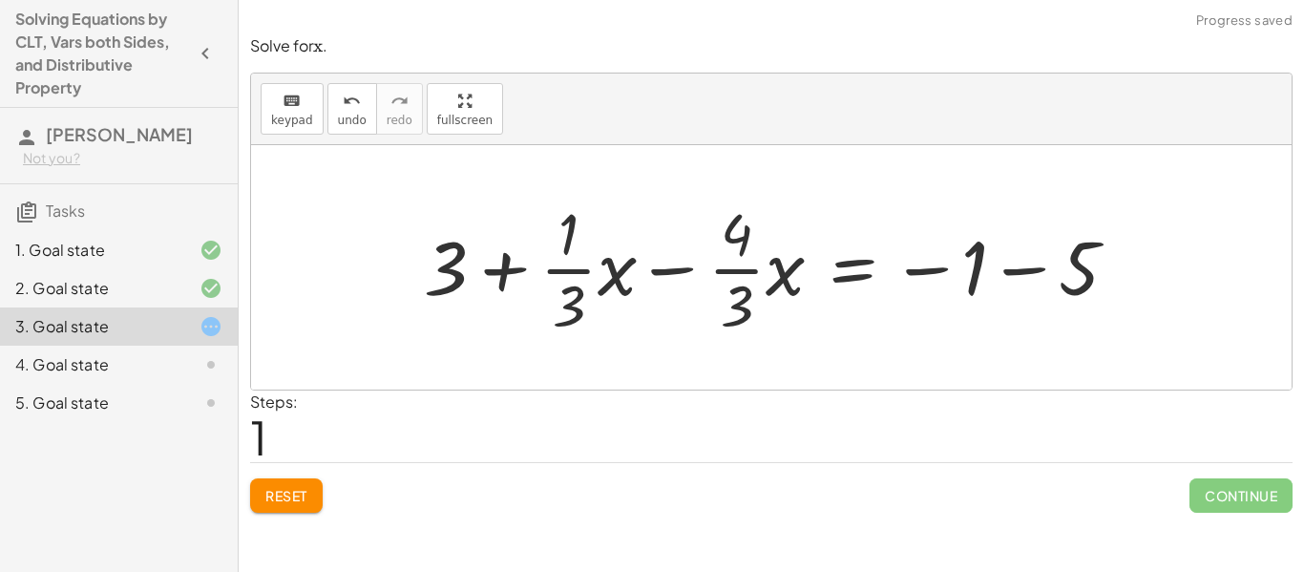
click at [666, 245] on div at bounding box center [778, 267] width 728 height 147
drag, startPoint x: 452, startPoint y: 276, endPoint x: 474, endPoint y: 335, distance: 63.1
click at [474, 335] on div at bounding box center [778, 267] width 728 height 147
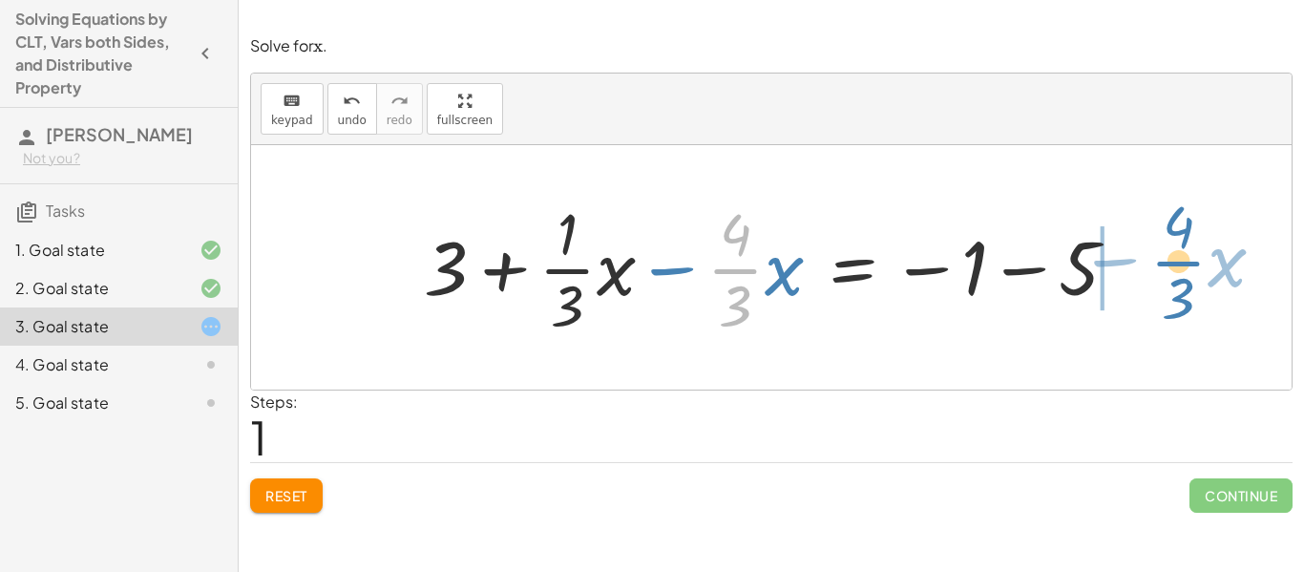
drag, startPoint x: 724, startPoint y: 276, endPoint x: 1164, endPoint y: 269, distance: 440.0
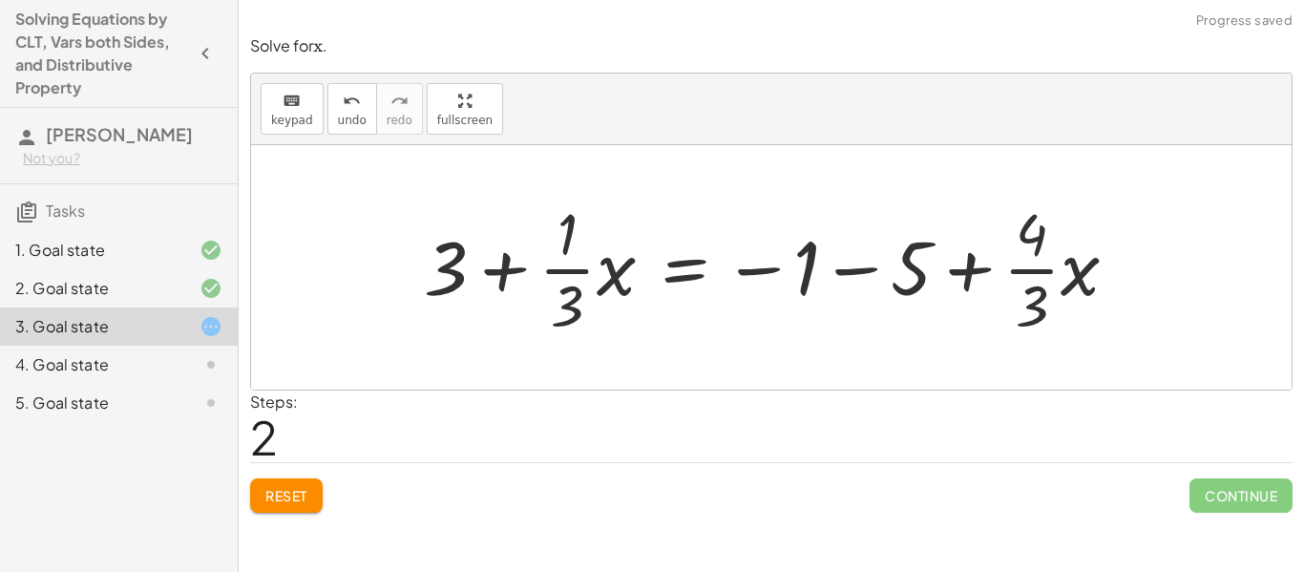
click at [843, 278] on div at bounding box center [778, 267] width 728 height 147
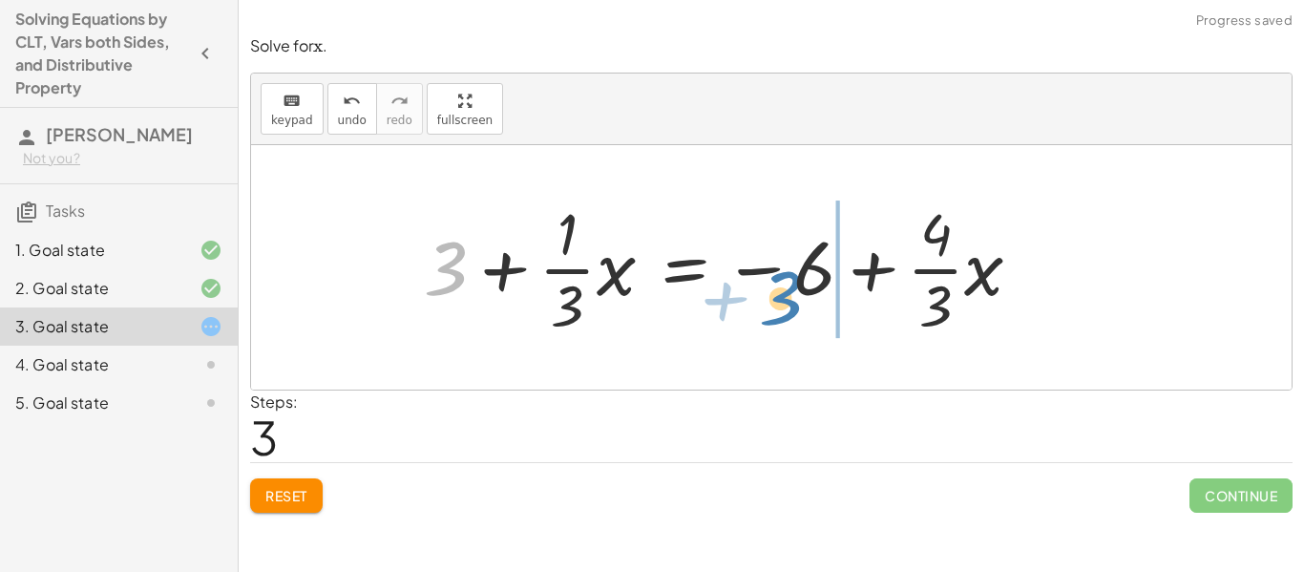
drag, startPoint x: 438, startPoint y: 281, endPoint x: 773, endPoint y: 310, distance: 336.3
click at [773, 310] on div at bounding box center [730, 267] width 632 height 147
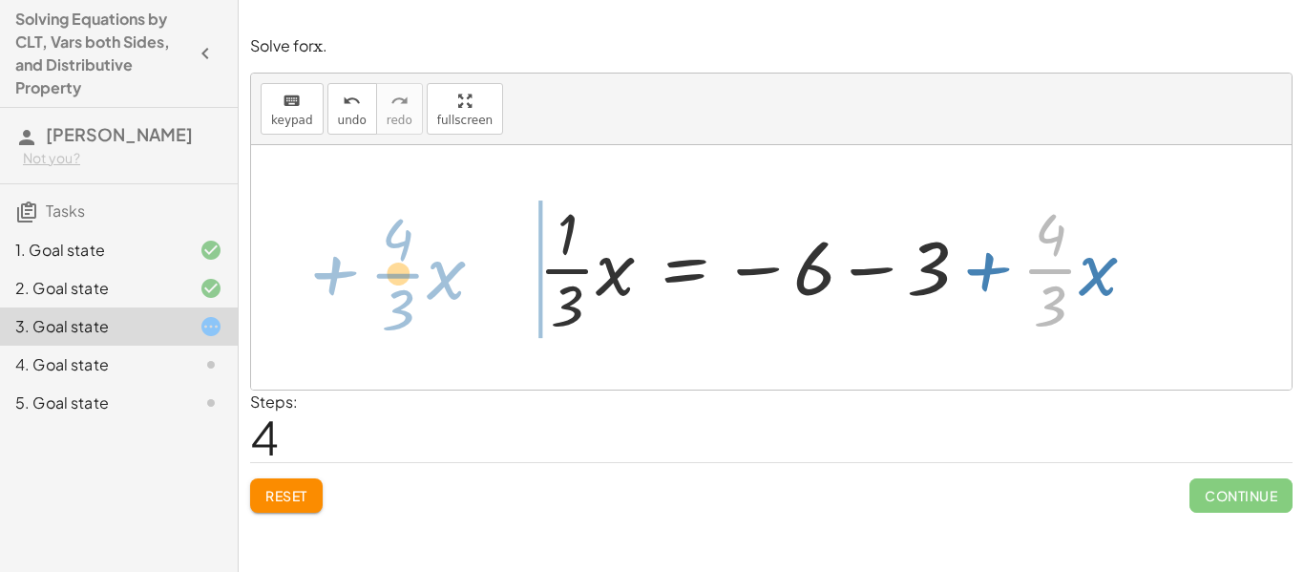
drag, startPoint x: 1049, startPoint y: 276, endPoint x: 401, endPoint y: 282, distance: 648.1
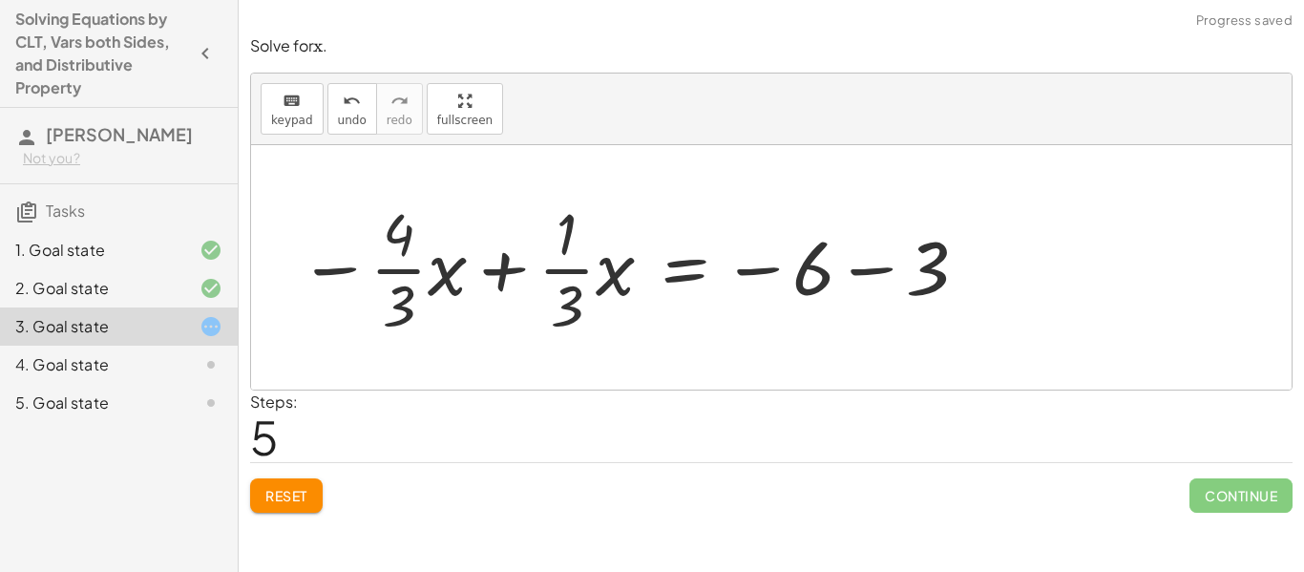
click at [504, 274] on div at bounding box center [634, 267] width 691 height 147
click at [472, 254] on div at bounding box center [634, 267] width 691 height 147
click at [472, 233] on div at bounding box center [634, 267] width 691 height 147
click at [801, 278] on div at bounding box center [634, 267] width 691 height 147
click at [857, 282] on div at bounding box center [634, 267] width 691 height 147
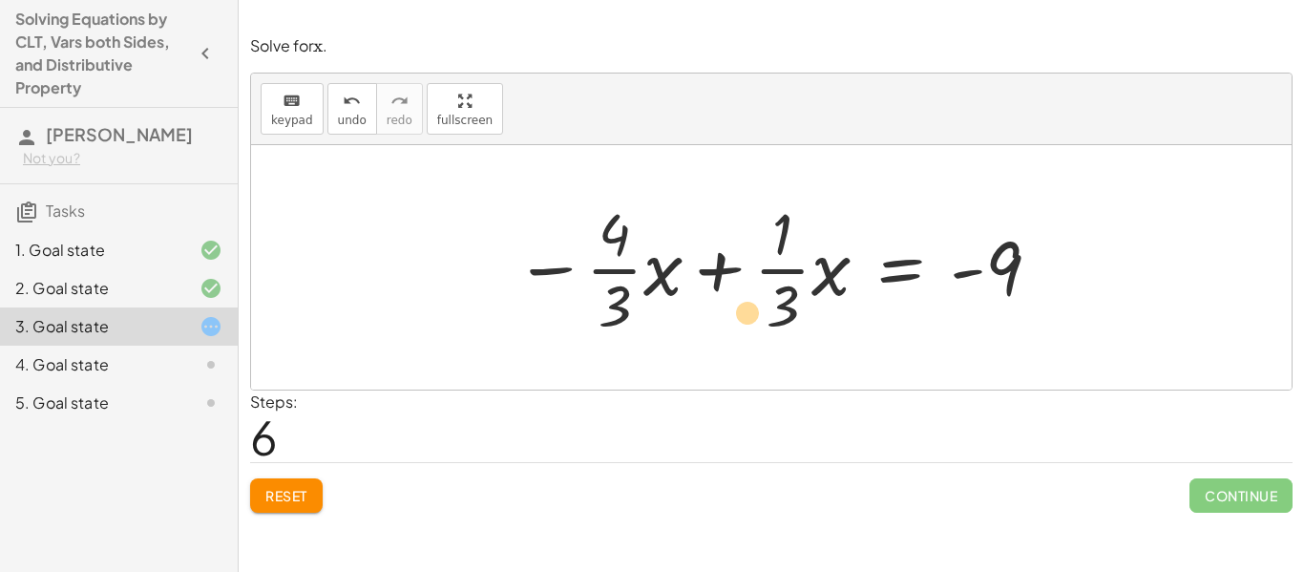
drag, startPoint x: 615, startPoint y: 306, endPoint x: 737, endPoint y: 314, distance: 122.4
click at [737, 314] on div at bounding box center [778, 267] width 547 height 147
drag, startPoint x: 613, startPoint y: 308, endPoint x: 822, endPoint y: 314, distance: 209.1
click at [822, 314] on div at bounding box center [778, 267] width 547 height 147
drag, startPoint x: 617, startPoint y: 301, endPoint x: 783, endPoint y: 303, distance: 165.1
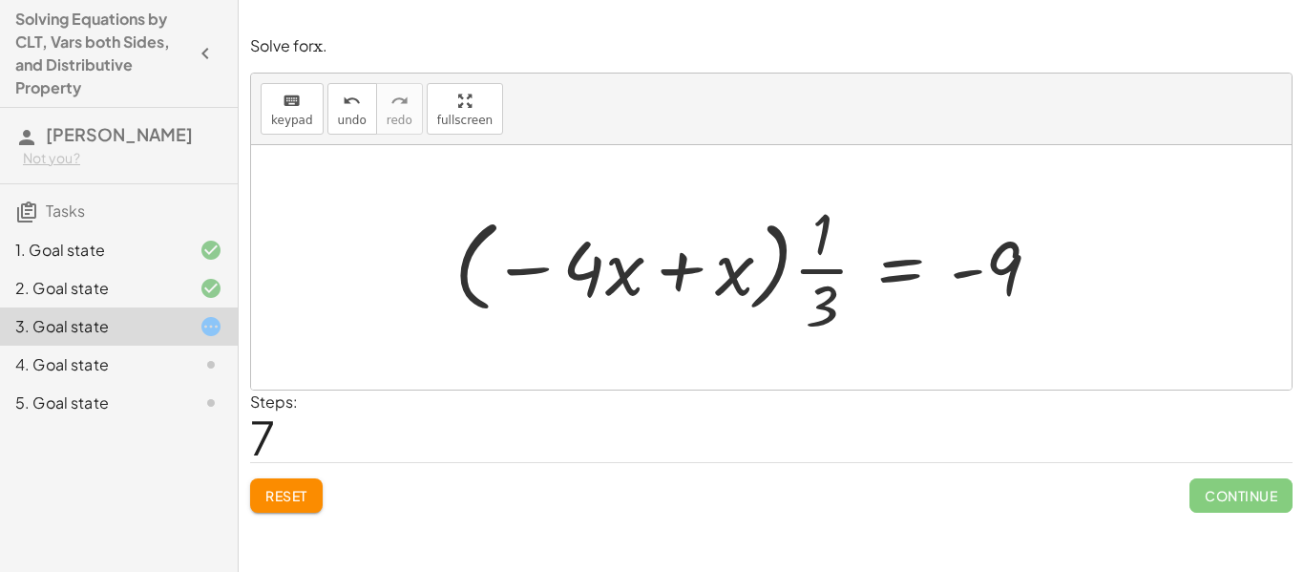
click at [674, 275] on div at bounding box center [755, 267] width 620 height 147
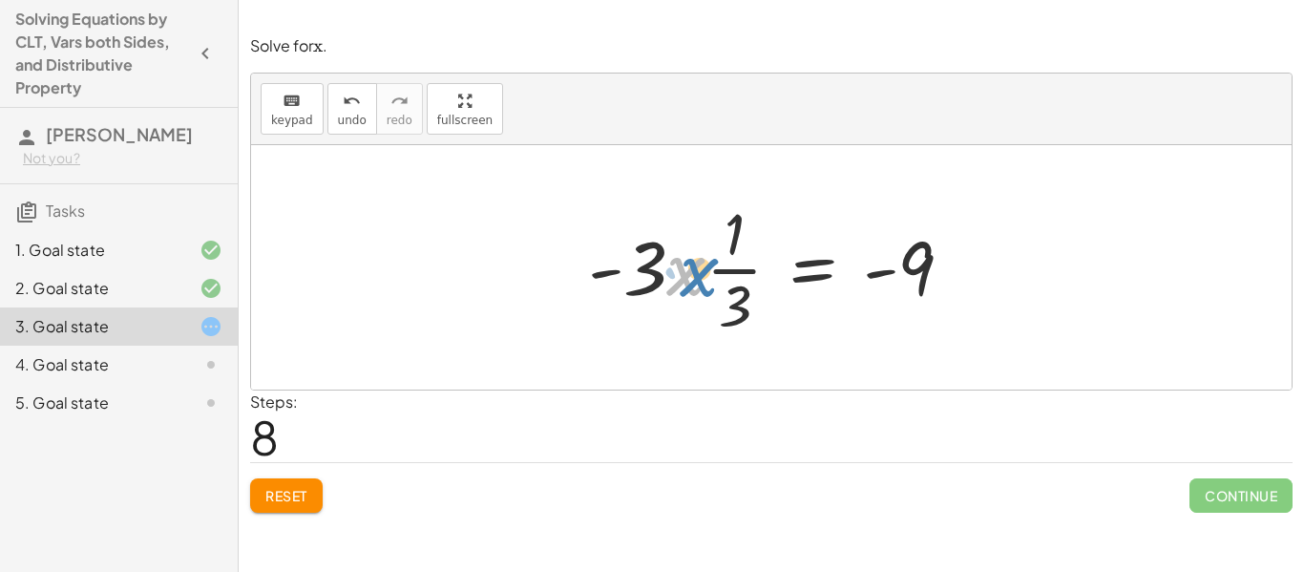
click at [689, 271] on div at bounding box center [777, 267] width 399 height 147
click at [648, 281] on div at bounding box center [777, 267] width 399 height 147
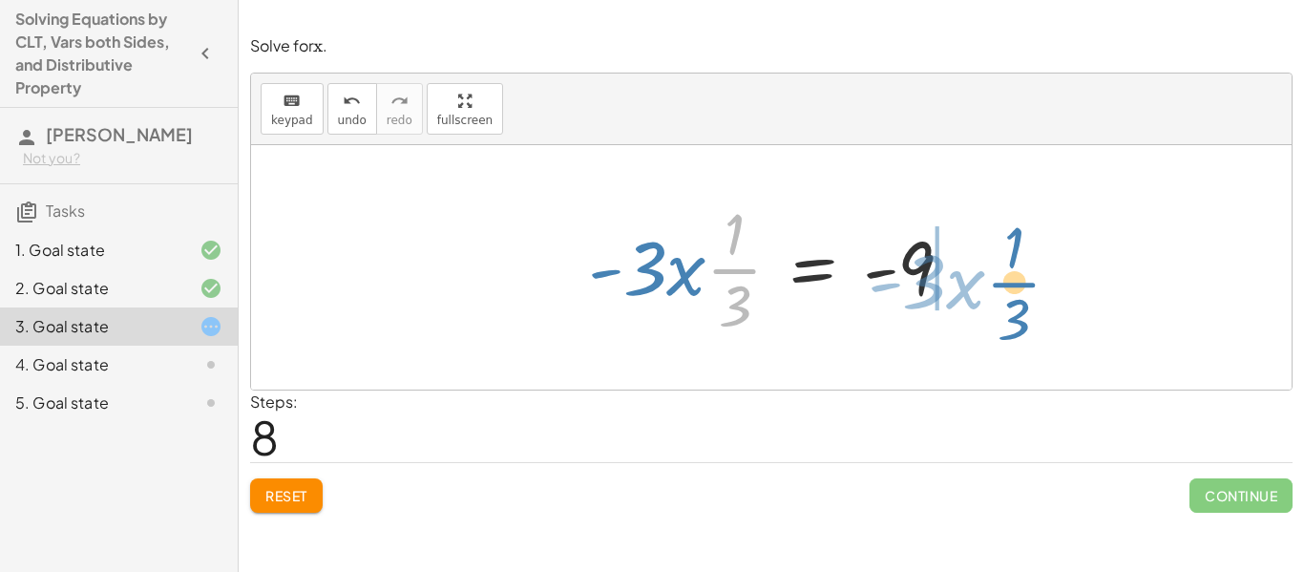
drag, startPoint x: 718, startPoint y: 266, endPoint x: 996, endPoint y: 277, distance: 278.9
click at [996, 277] on div "+ · · 1 · 3 · x + 3 − · · 4 · 3 · x = − 1 − 5 + 3 + · · 1 · 3 · x − · · 4 · 3 ·…" at bounding box center [771, 267] width 1040 height 244
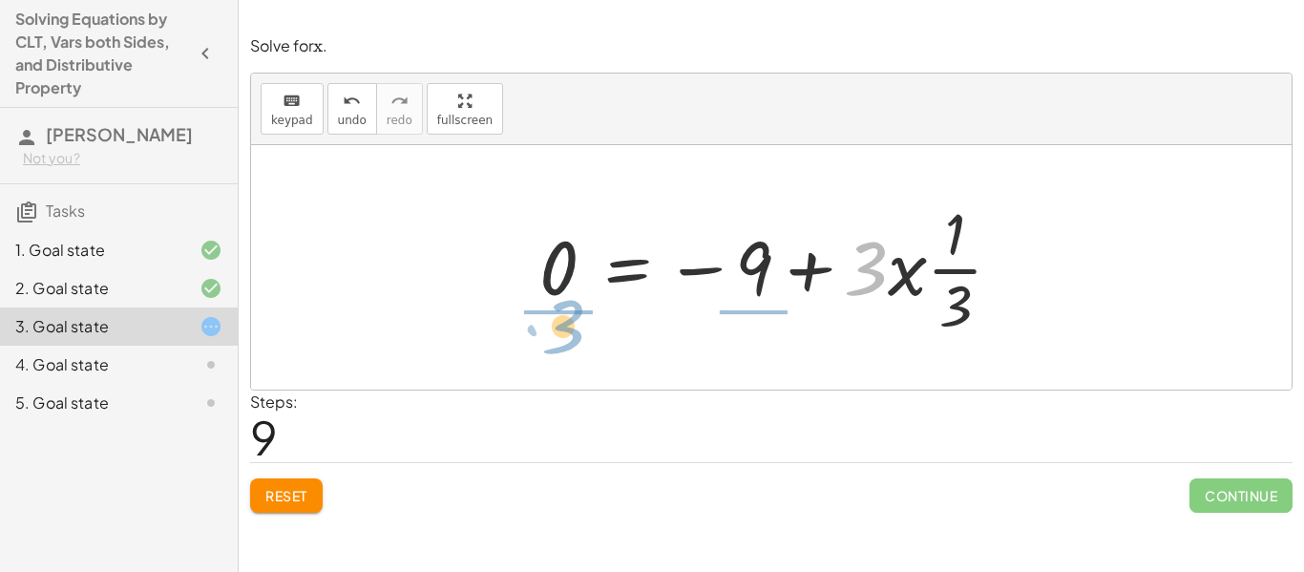
drag, startPoint x: 868, startPoint y: 282, endPoint x: 563, endPoint y: 347, distance: 312.4
click at [563, 347] on div "+ · · 1 · 3 · x + 3 − · · 4 · 3 · x = − 1 − 5 + 3 + · · 1 · 3 · x − · · 4 · 3 ·…" at bounding box center [771, 267] width 1040 height 244
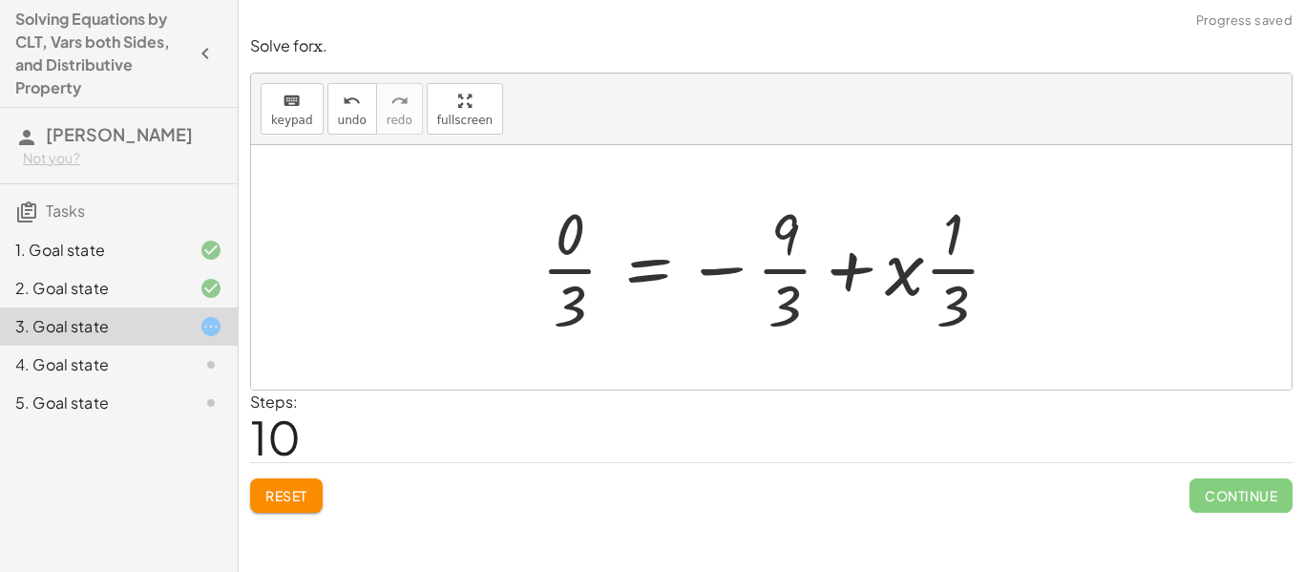
click at [281, 480] on button "Reset" at bounding box center [286, 495] width 73 height 34
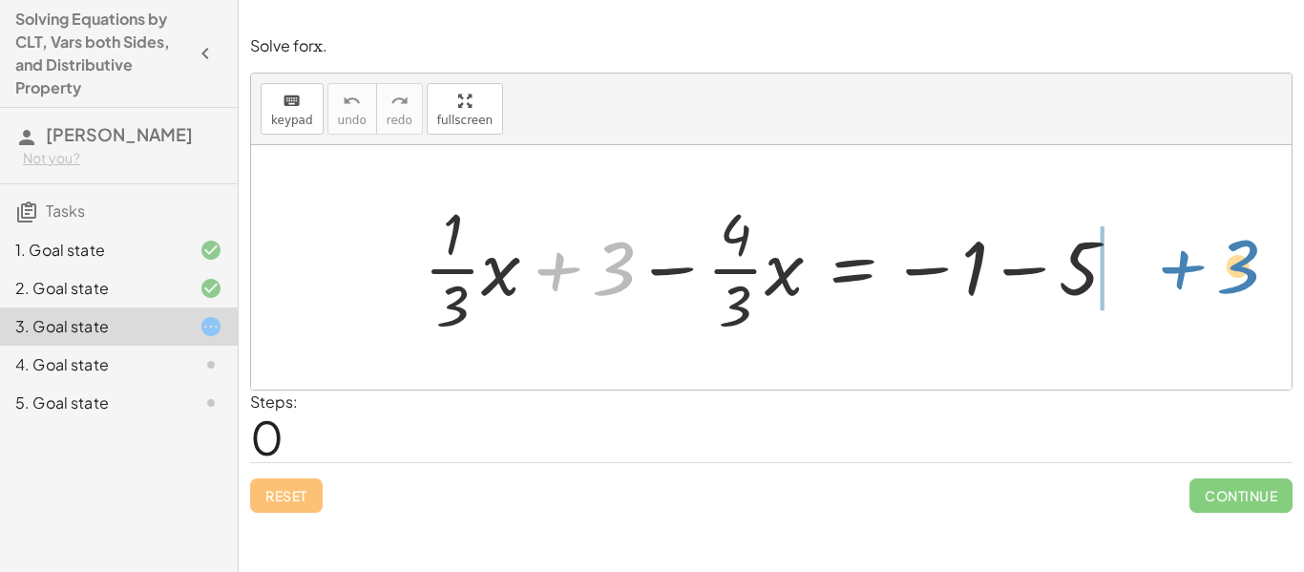
drag, startPoint x: 604, startPoint y: 276, endPoint x: 1174, endPoint y: 274, distance: 569.8
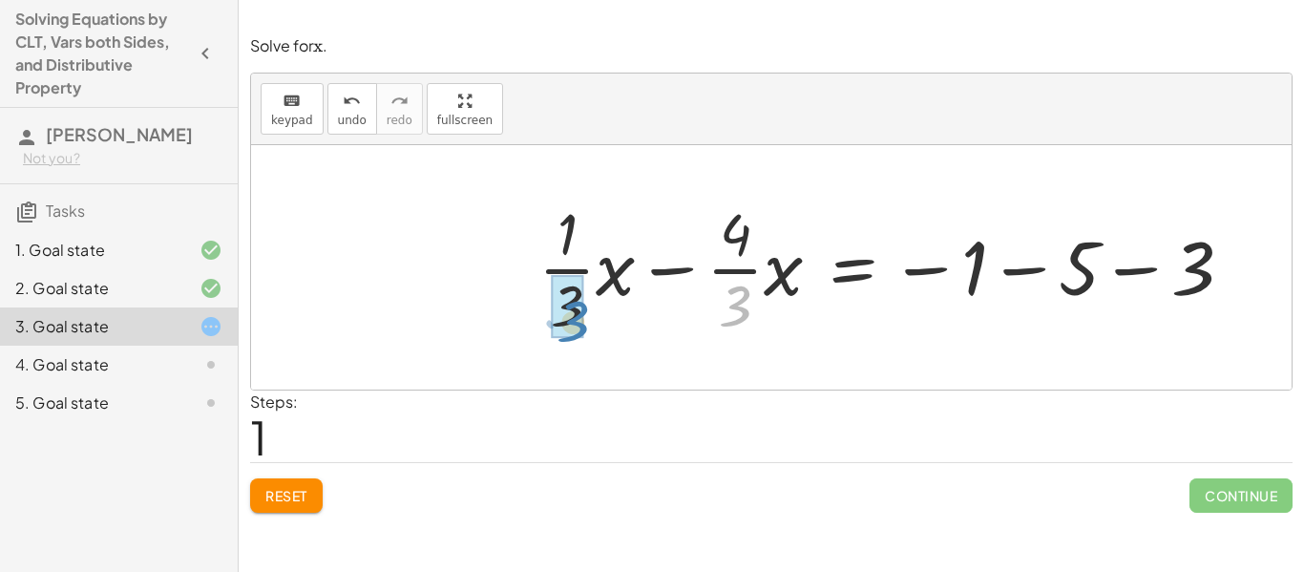
drag, startPoint x: 740, startPoint y: 310, endPoint x: 577, endPoint y: 327, distance: 163.2
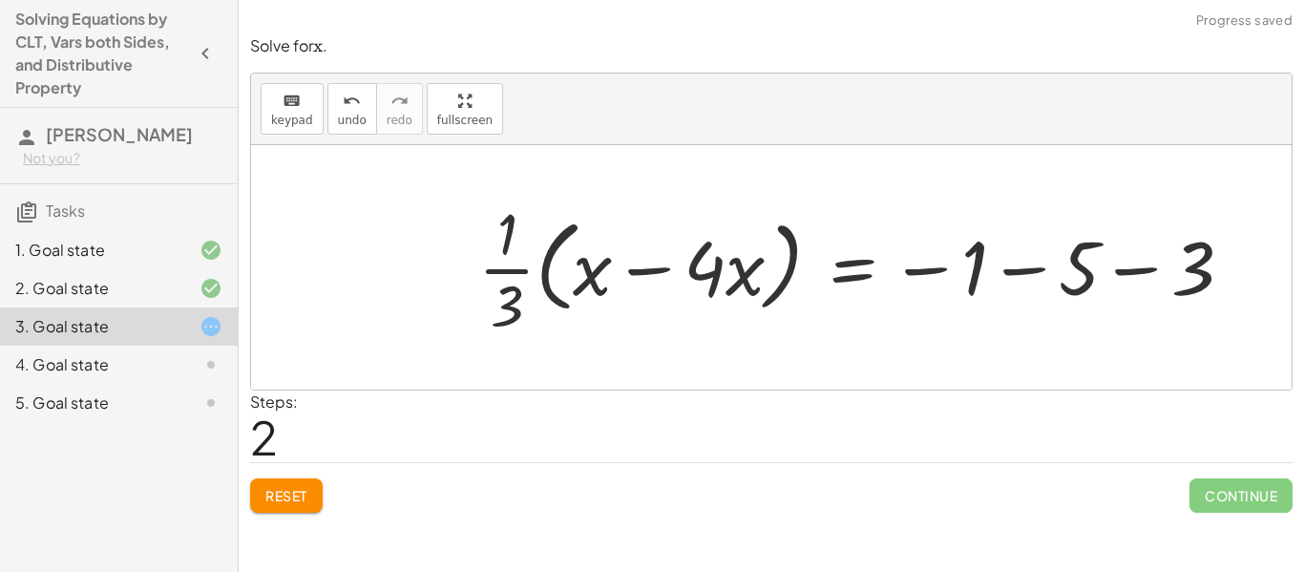
click at [613, 276] on div at bounding box center [863, 267] width 788 height 147
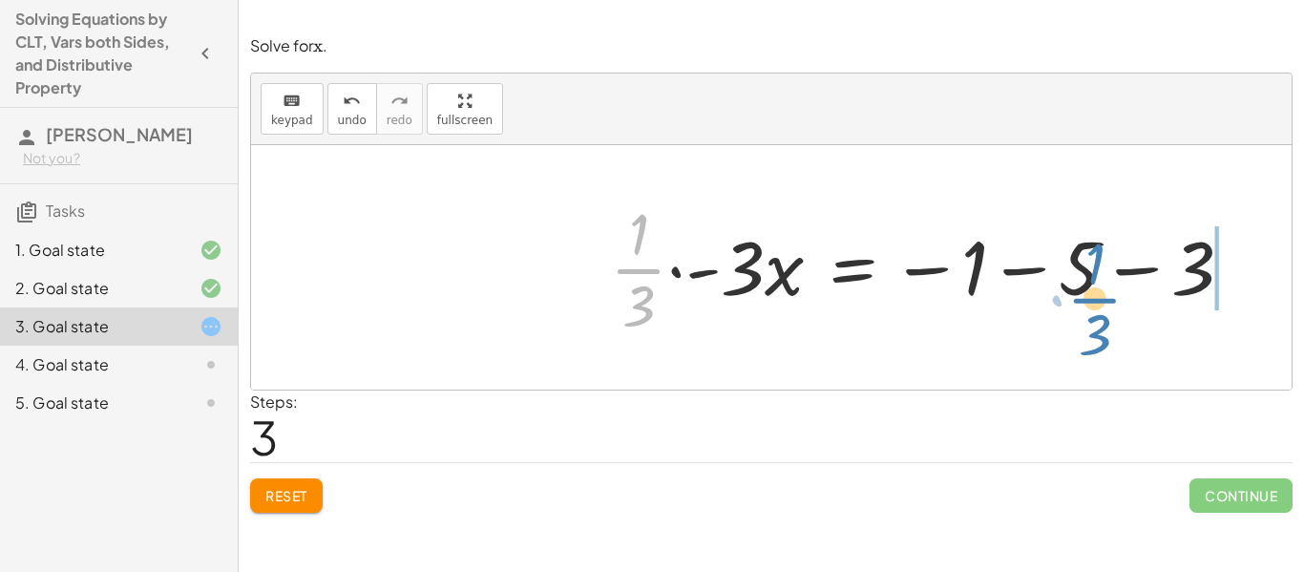
drag, startPoint x: 638, startPoint y: 274, endPoint x: 1096, endPoint y: 303, distance: 458.0
click at [1096, 303] on div at bounding box center [929, 267] width 658 height 147
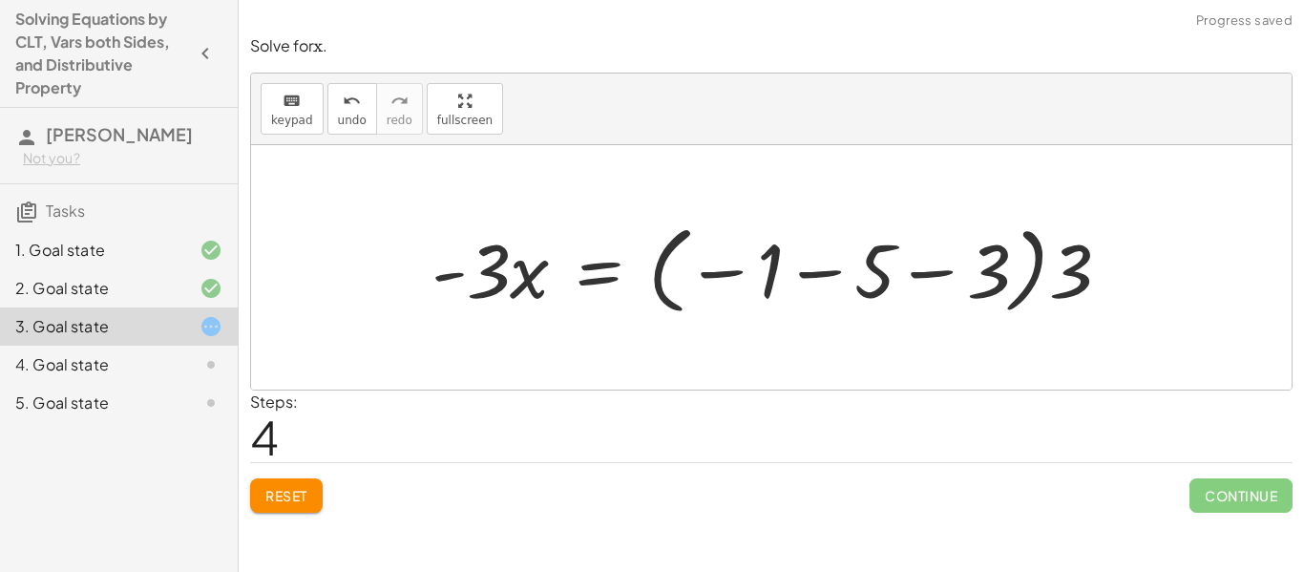
click at [882, 281] on div at bounding box center [779, 268] width 714 height 106
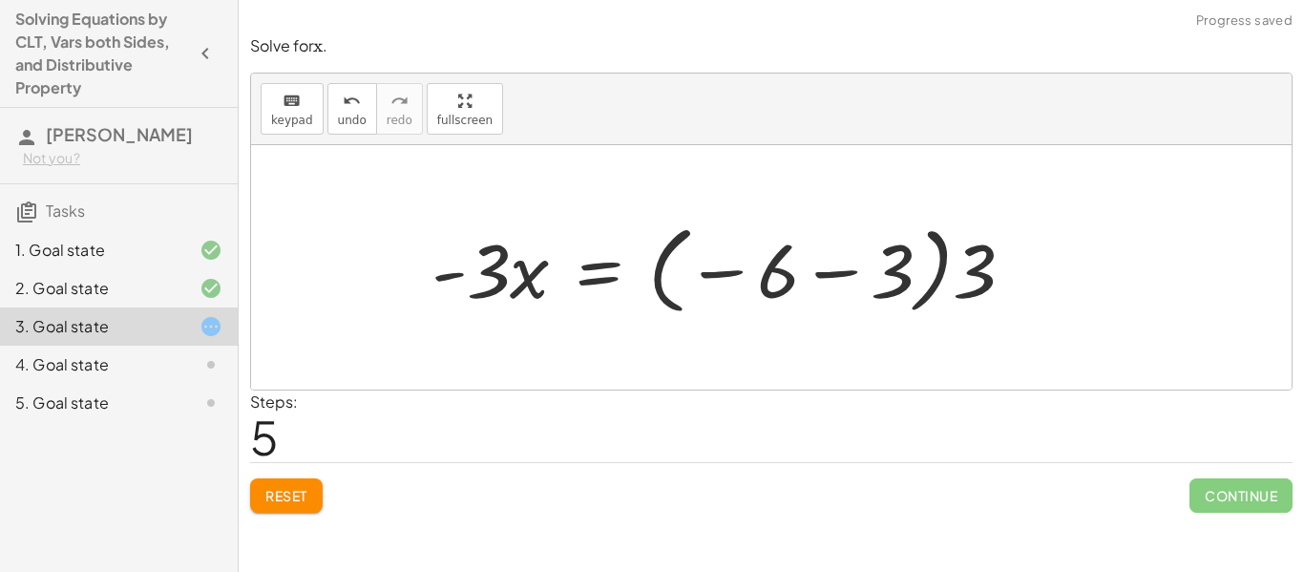
click at [847, 279] on div at bounding box center [730, 268] width 617 height 106
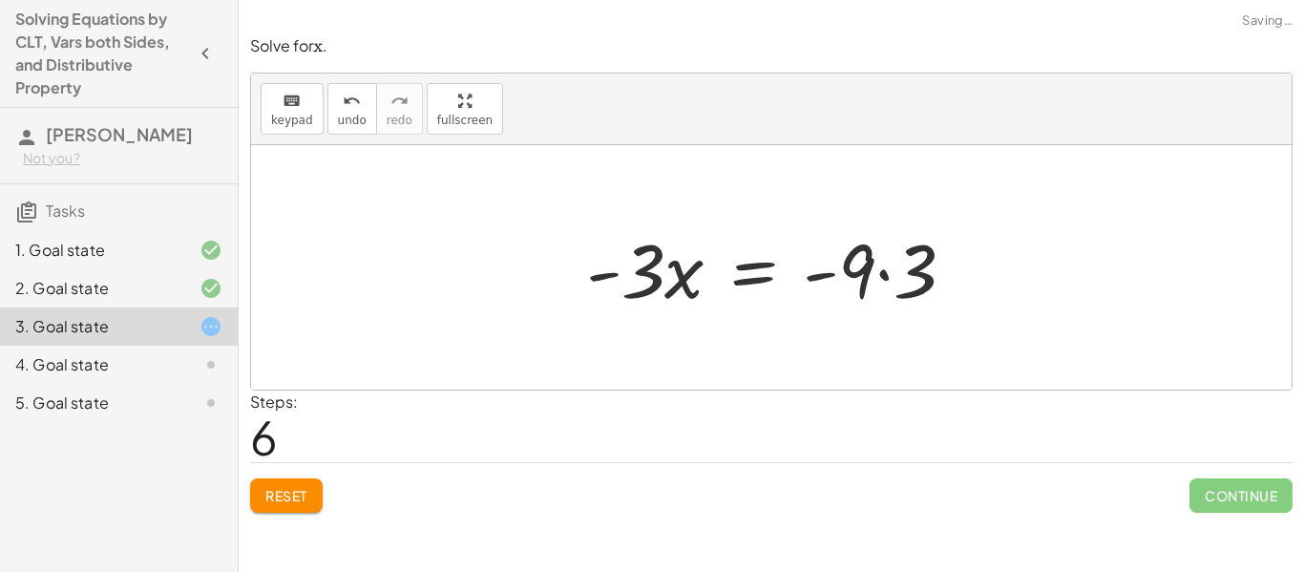
click at [889, 266] on div at bounding box center [778, 268] width 404 height 98
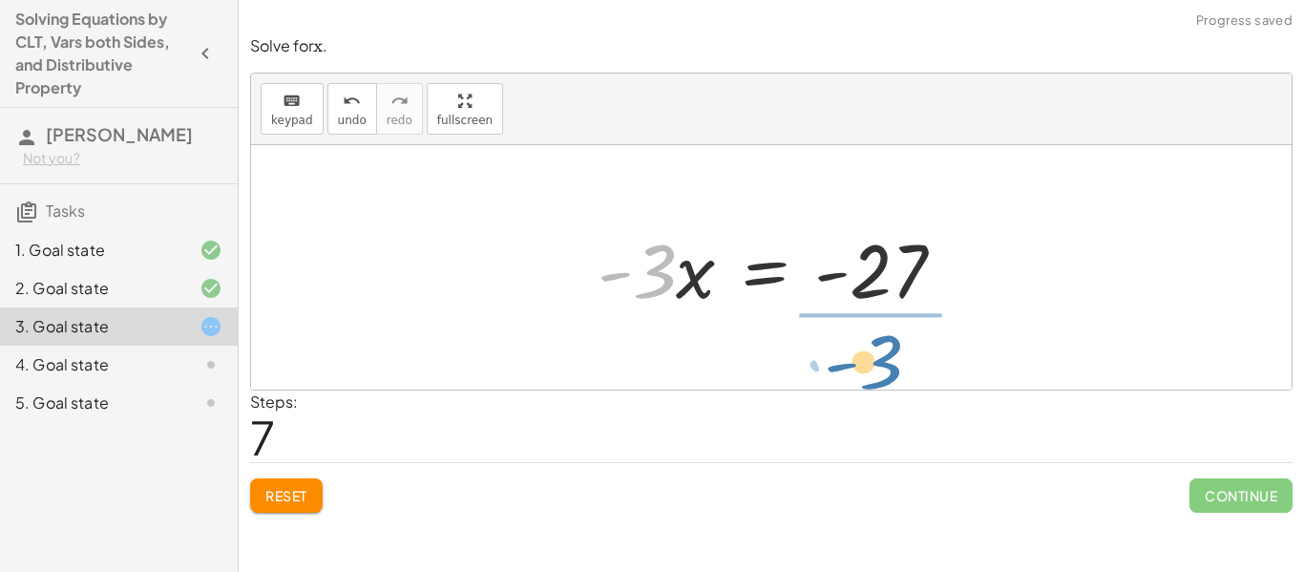
drag, startPoint x: 646, startPoint y: 285, endPoint x: 873, endPoint y: 376, distance: 244.6
click at [873, 376] on div "+ · · 1 · 3 · x + 3 − · · 4 · 3 · x = − 1 − 5 + · · 1 · 3 · x − · · 4 · 3 · x =…" at bounding box center [771, 267] width 1040 height 244
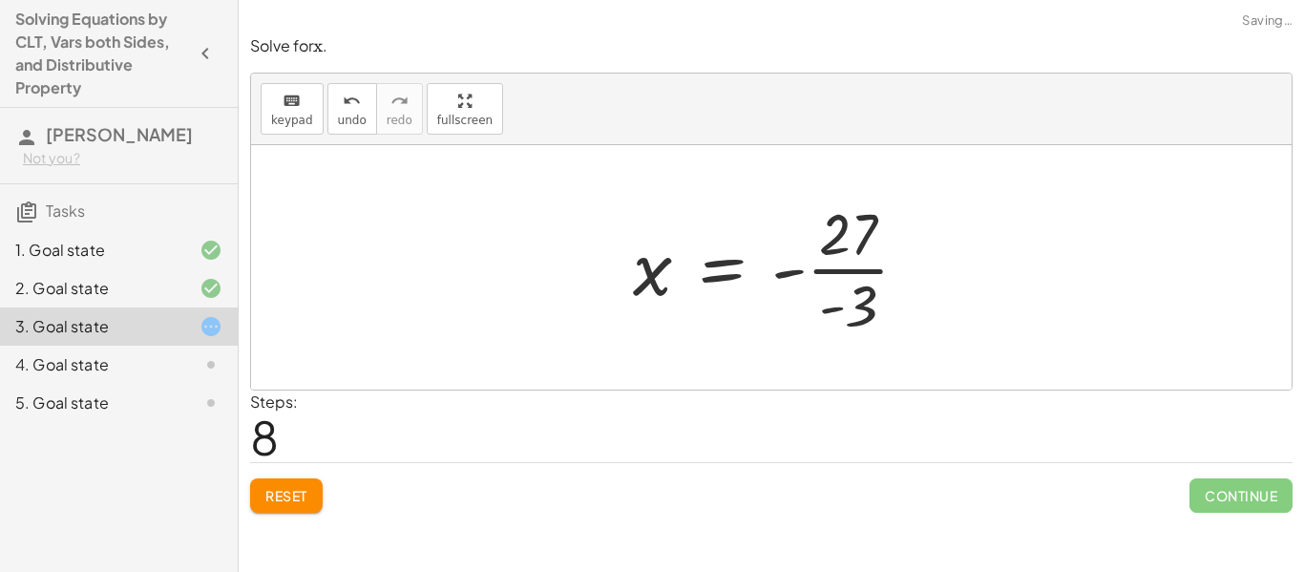
click at [871, 276] on div at bounding box center [777, 267] width 309 height 147
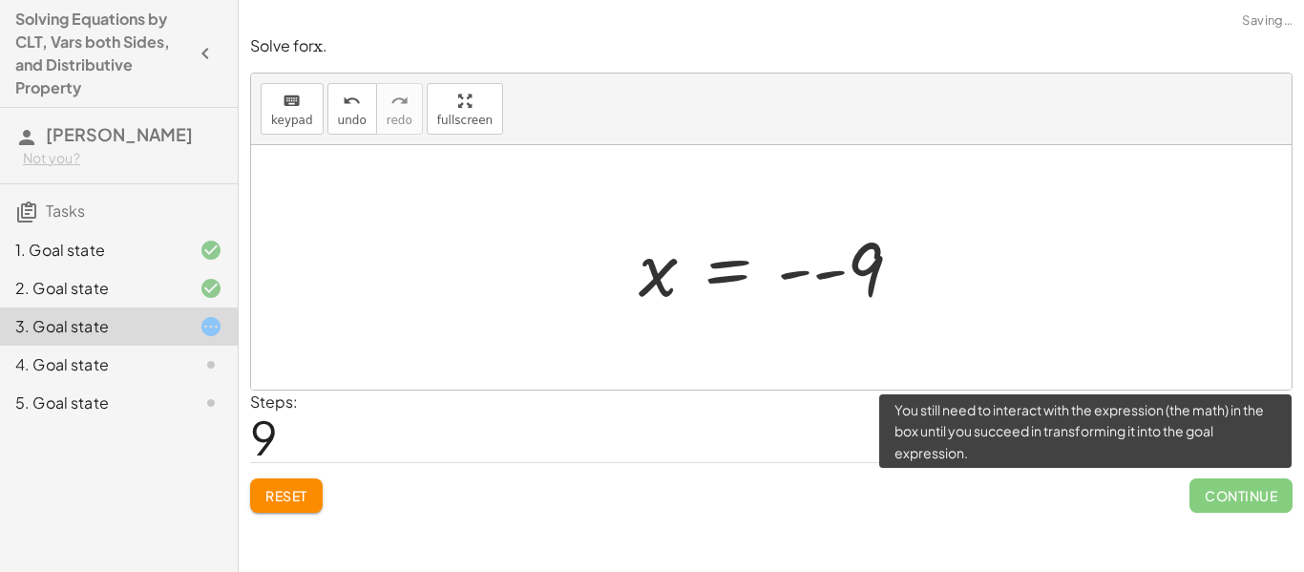
click at [1207, 496] on span "Continue" at bounding box center [1240, 495] width 103 height 34
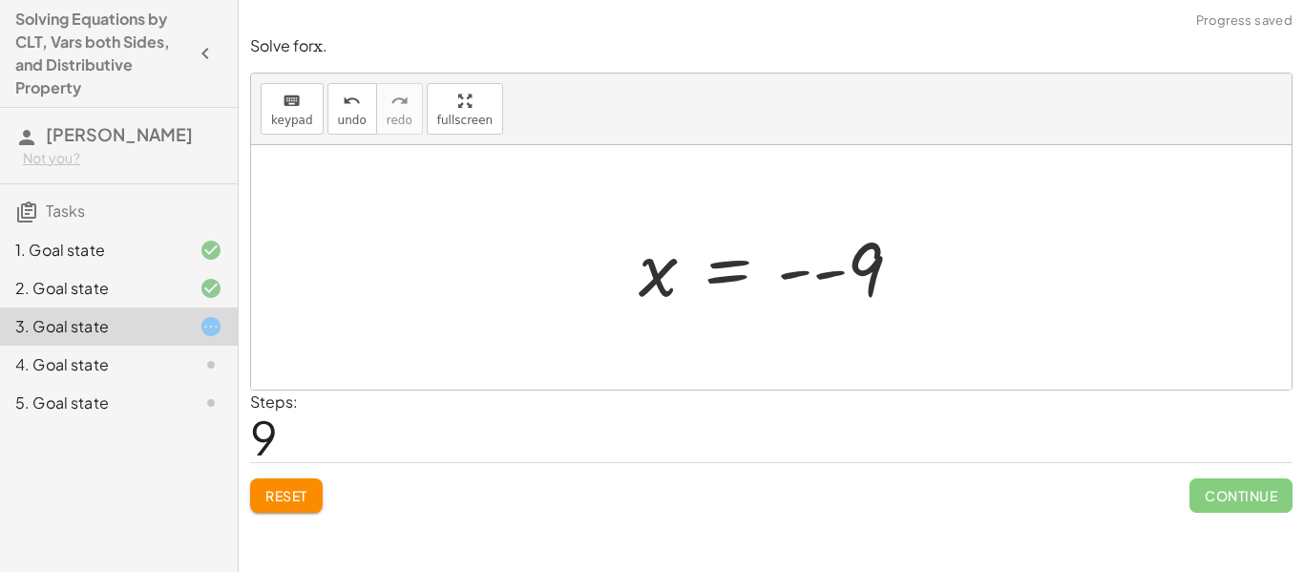
click at [813, 268] on div at bounding box center [778, 267] width 298 height 94
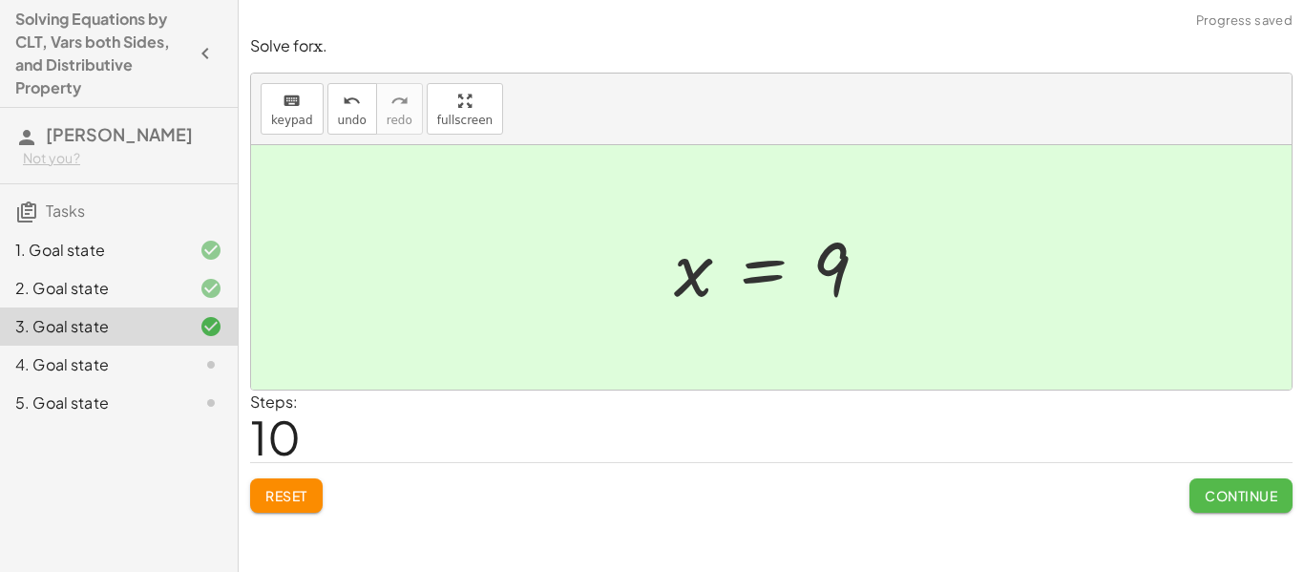
click at [1222, 492] on span "Continue" at bounding box center [1240, 495] width 73 height 17
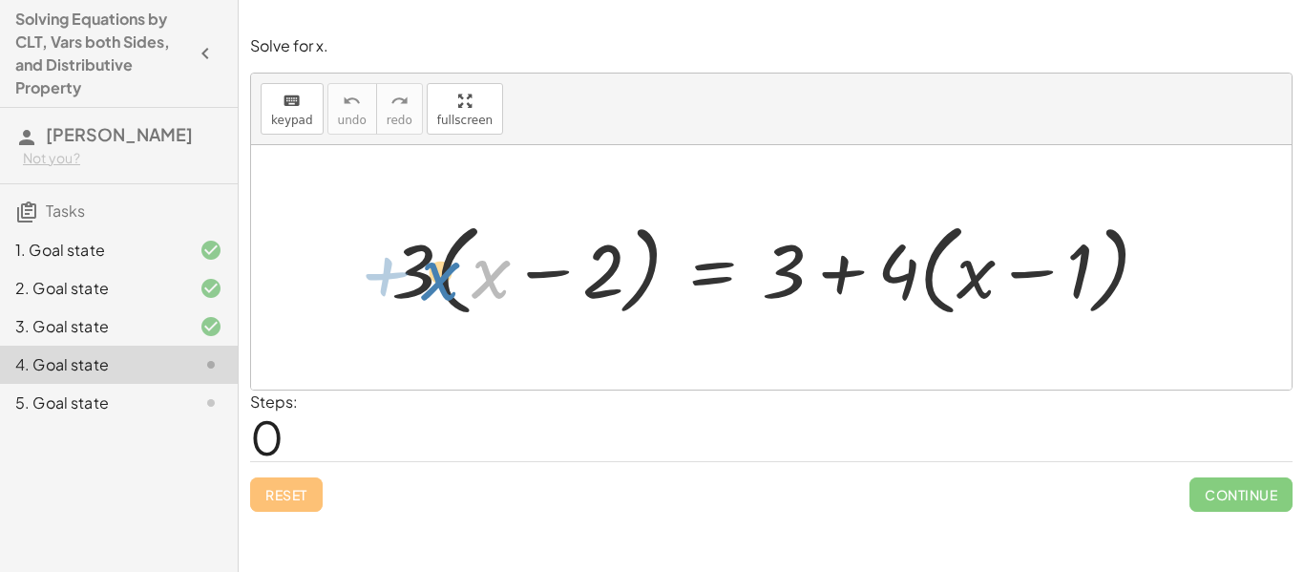
drag, startPoint x: 491, startPoint y: 282, endPoint x: 439, endPoint y: 283, distance: 51.5
click at [439, 283] on div at bounding box center [778, 268] width 792 height 110
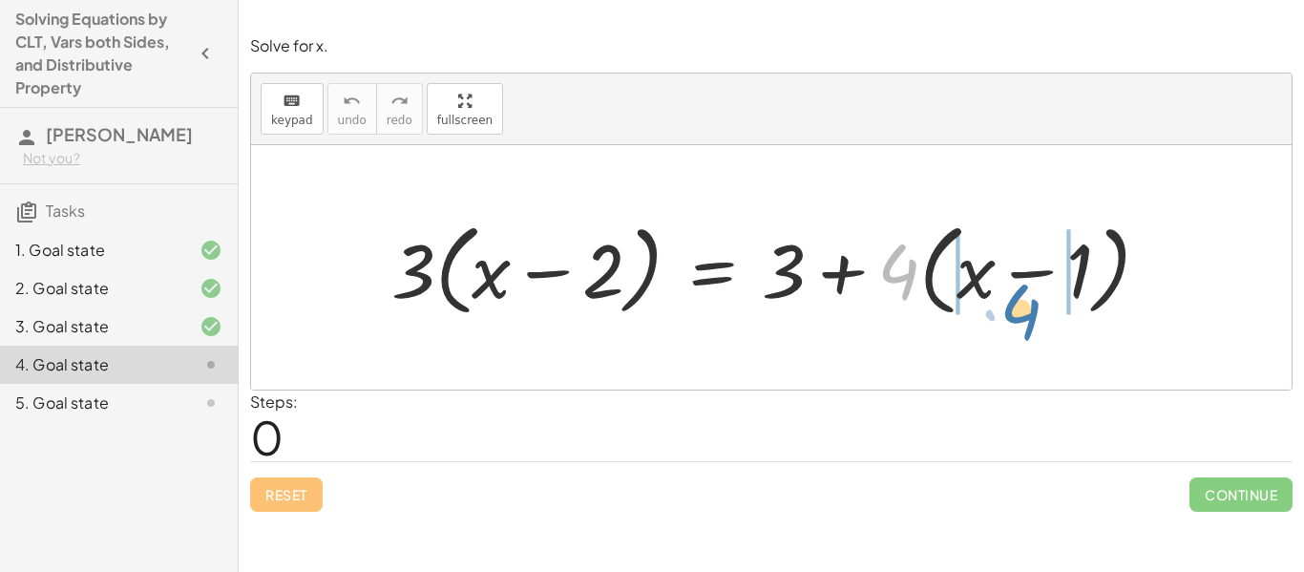
drag, startPoint x: 895, startPoint y: 284, endPoint x: 1017, endPoint y: 324, distance: 128.3
click at [1017, 324] on div "· 4 · 3 · ( + x − 2 ) = + 3 + · 4 · ( + x − 1 )" at bounding box center [771, 267] width 816 height 119
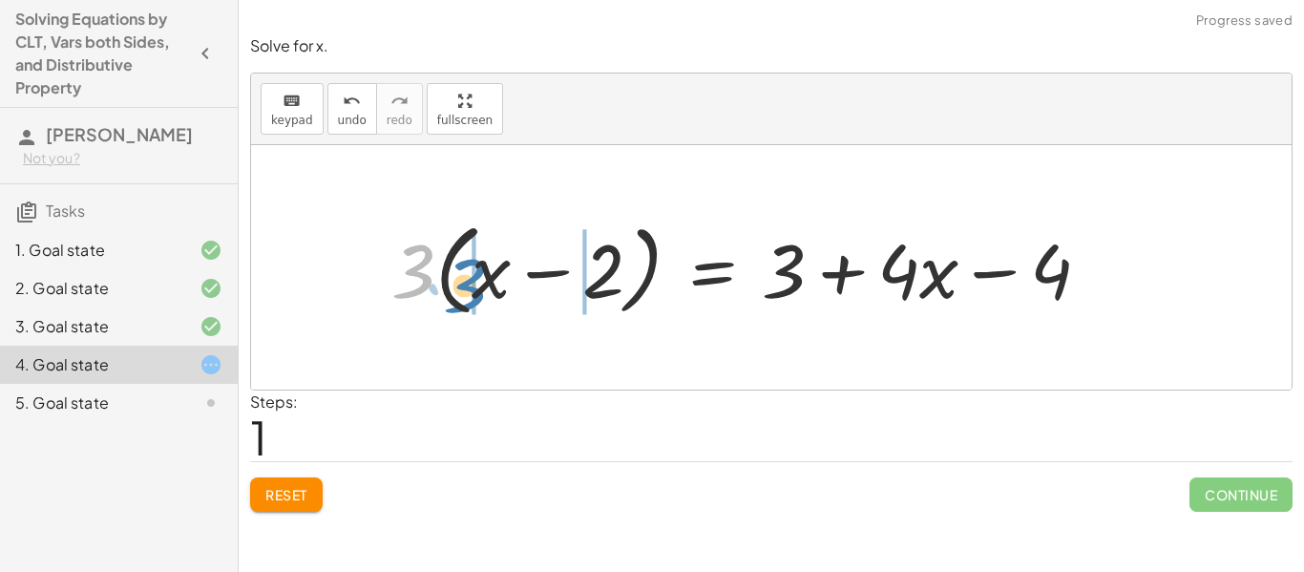
drag, startPoint x: 428, startPoint y: 279, endPoint x: 482, endPoint y: 286, distance: 54.9
click at [482, 286] on div at bounding box center [748, 268] width 733 height 110
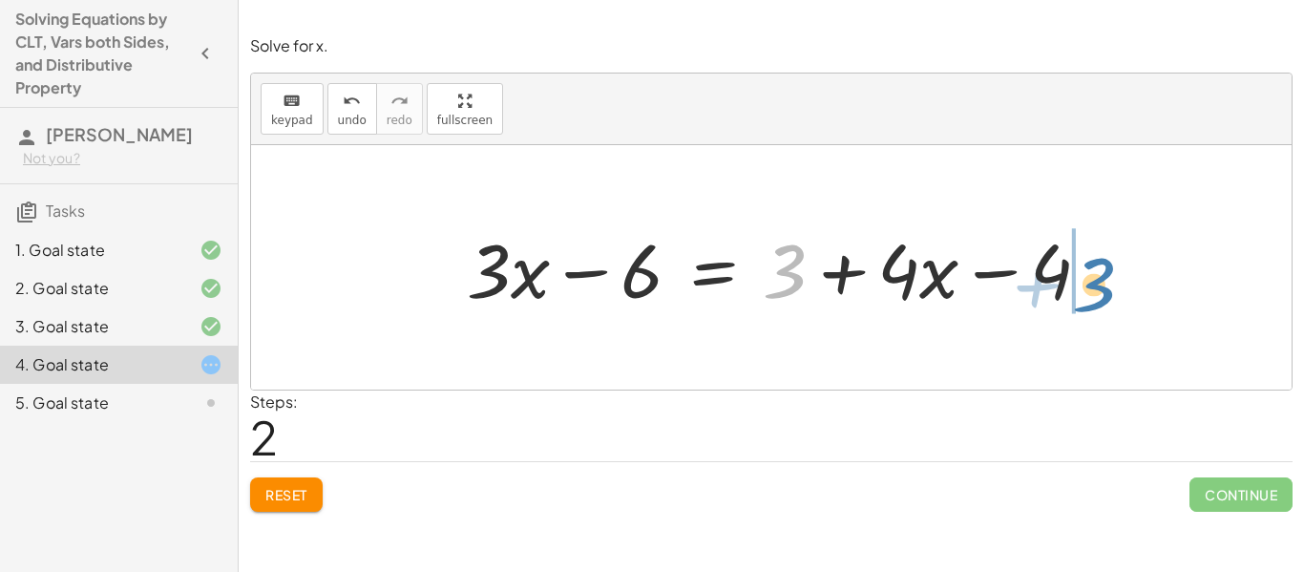
drag, startPoint x: 786, startPoint y: 282, endPoint x: 1098, endPoint y: 296, distance: 312.4
click at [1098, 296] on div at bounding box center [786, 268] width 658 height 98
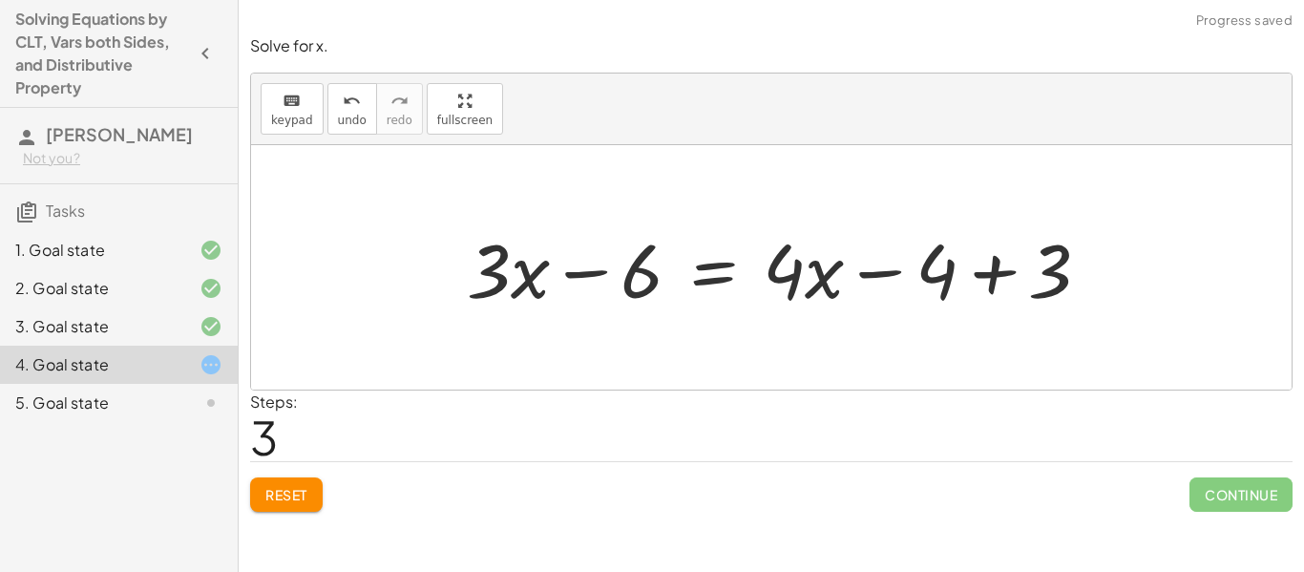
click at [990, 278] on div at bounding box center [786, 268] width 658 height 98
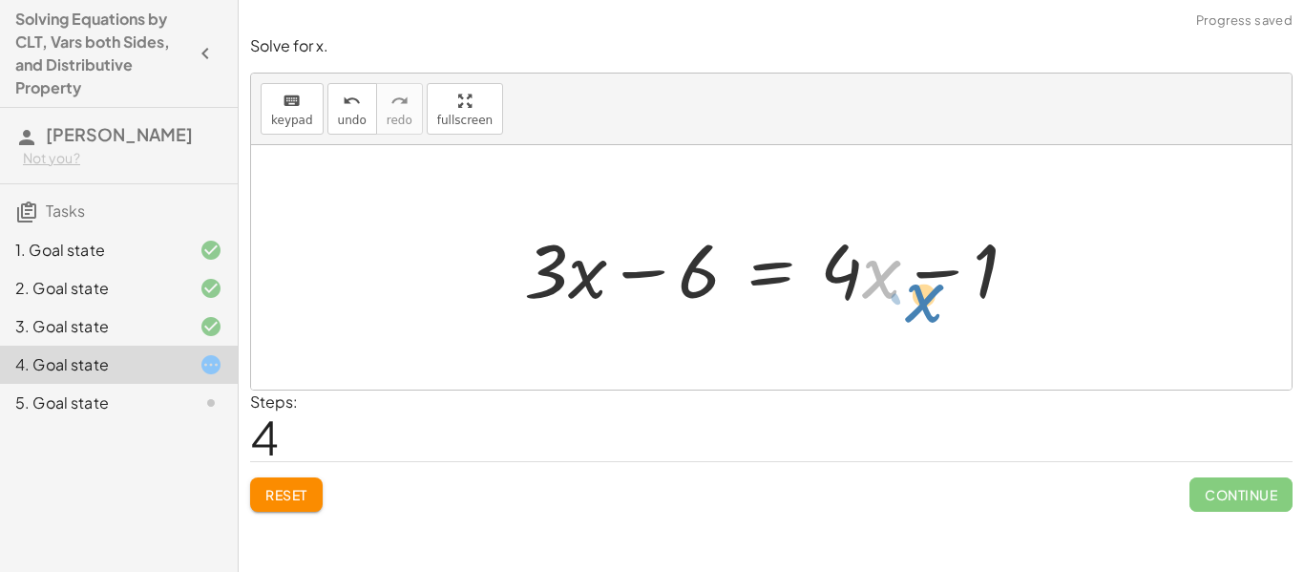
drag, startPoint x: 890, startPoint y: 275, endPoint x: 914, endPoint y: 279, distance: 24.2
click at [914, 279] on div at bounding box center [777, 268] width 527 height 98
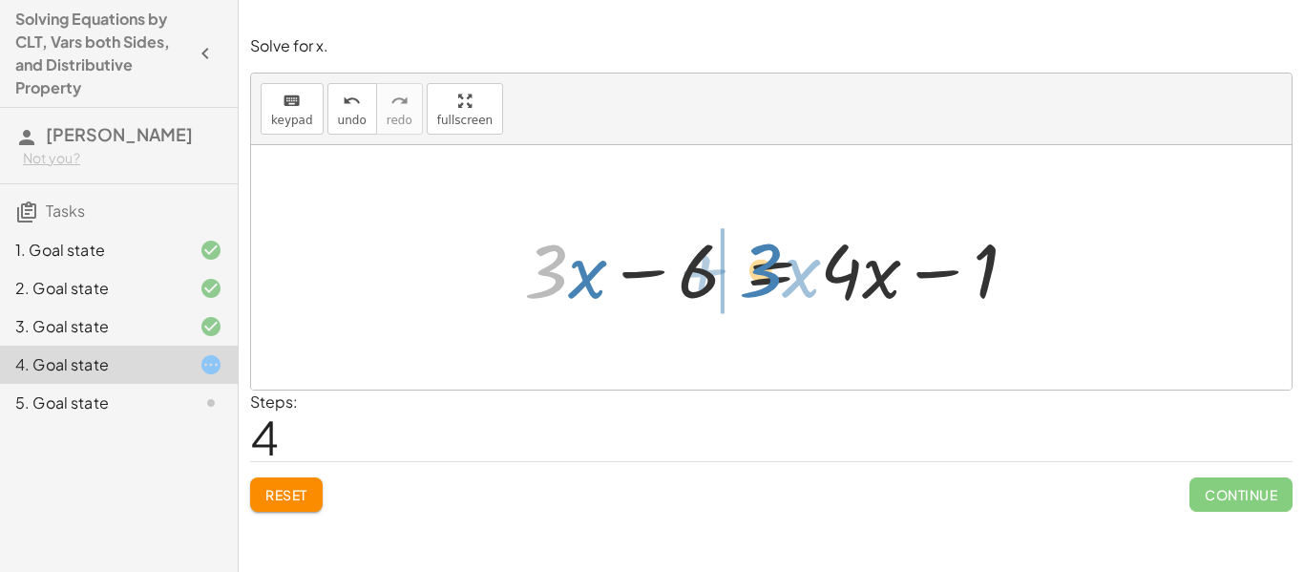
drag, startPoint x: 543, startPoint y: 275, endPoint x: 758, endPoint y: 274, distance: 214.7
click at [758, 274] on div at bounding box center [777, 268] width 527 height 98
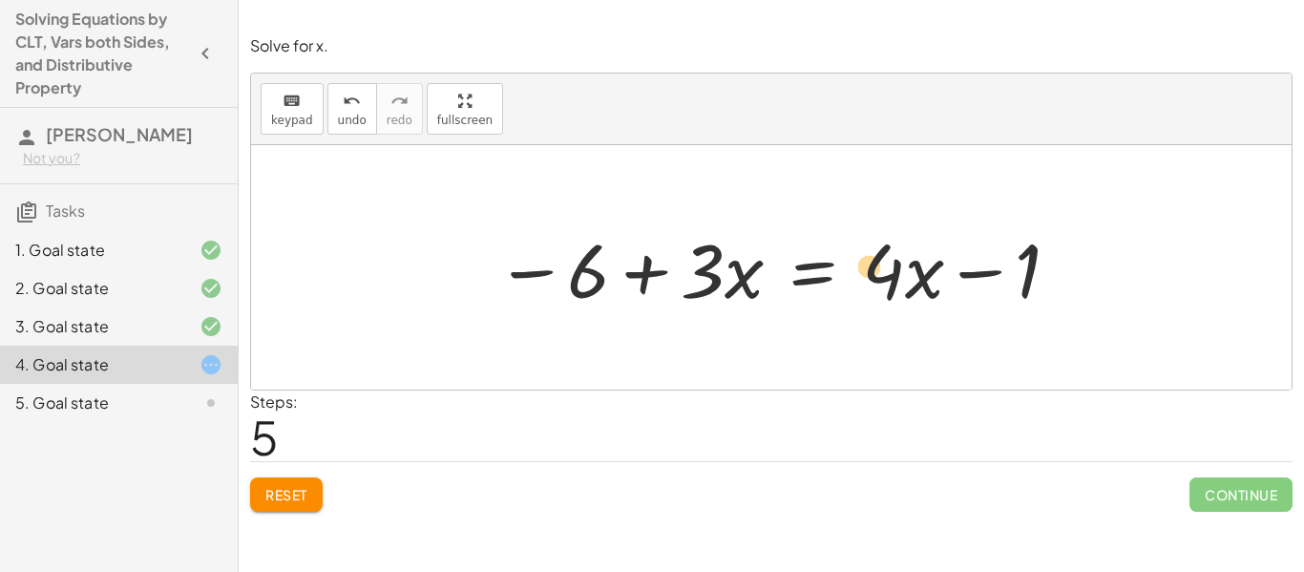
drag, startPoint x: 892, startPoint y: 276, endPoint x: 909, endPoint y: 265, distance: 19.3
click at [909, 265] on div at bounding box center [779, 268] width 586 height 98
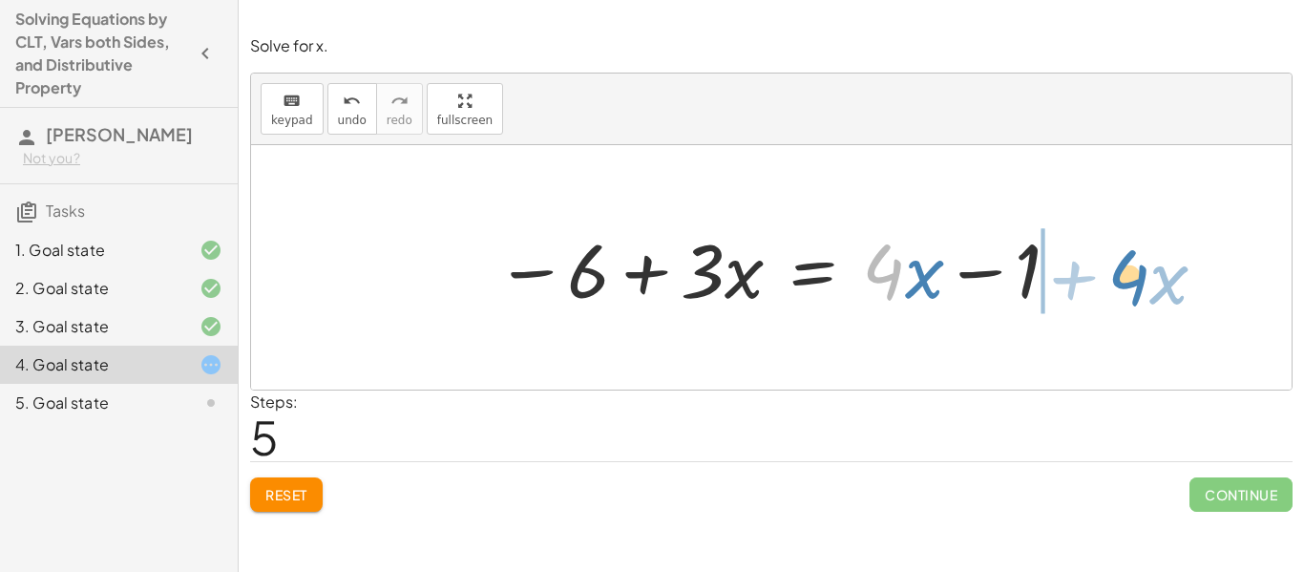
drag, startPoint x: 888, startPoint y: 271, endPoint x: 1135, endPoint y: 277, distance: 247.3
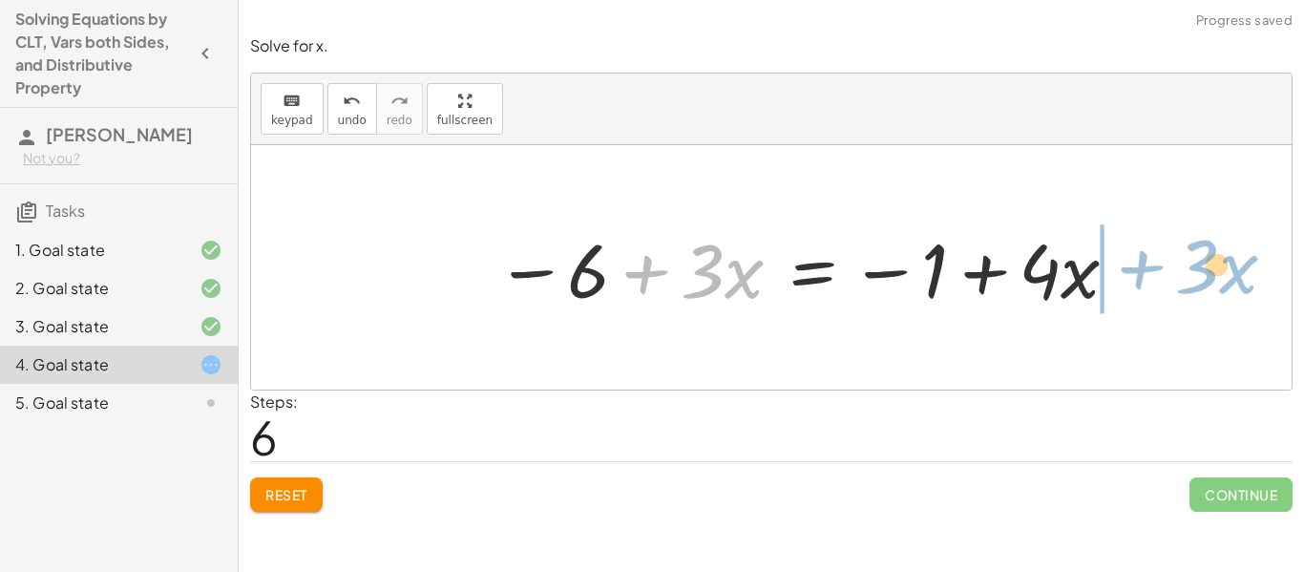
drag, startPoint x: 668, startPoint y: 273, endPoint x: 1150, endPoint y: 274, distance: 482.0
click at [1150, 274] on div "· 3 · ( + x − 2 ) = + 3 + · 4 · ( + x − 1 ) · 3 · ( + x − 2 ) = + 3 + · 4 · x −…" at bounding box center [771, 267] width 1040 height 244
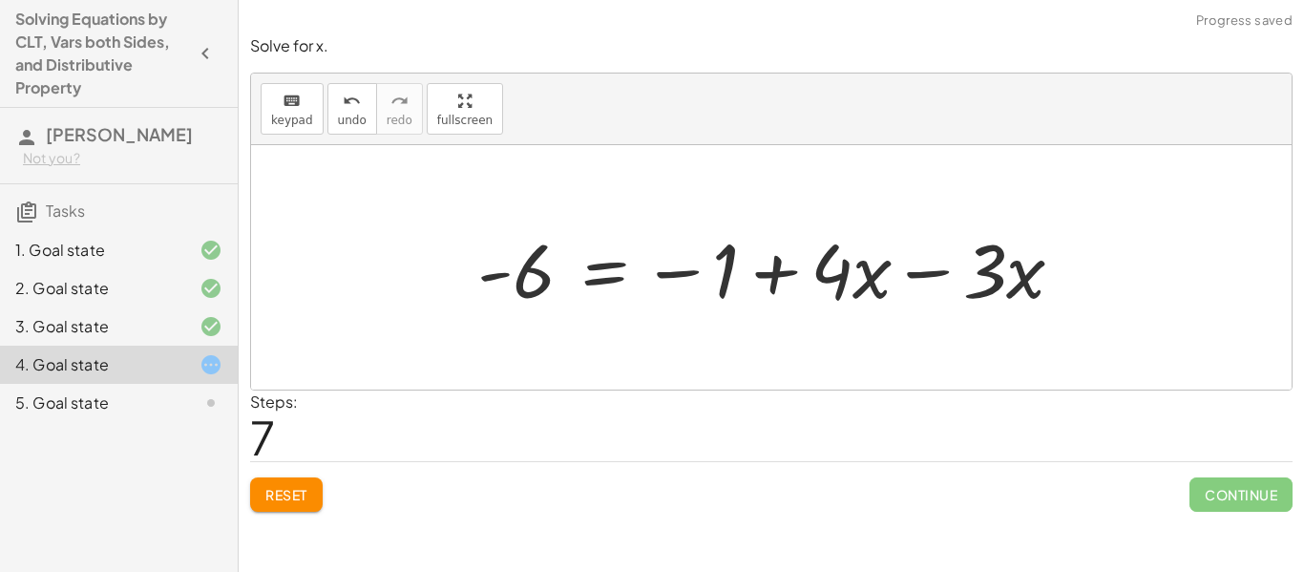
click at [916, 285] on div at bounding box center [778, 268] width 620 height 98
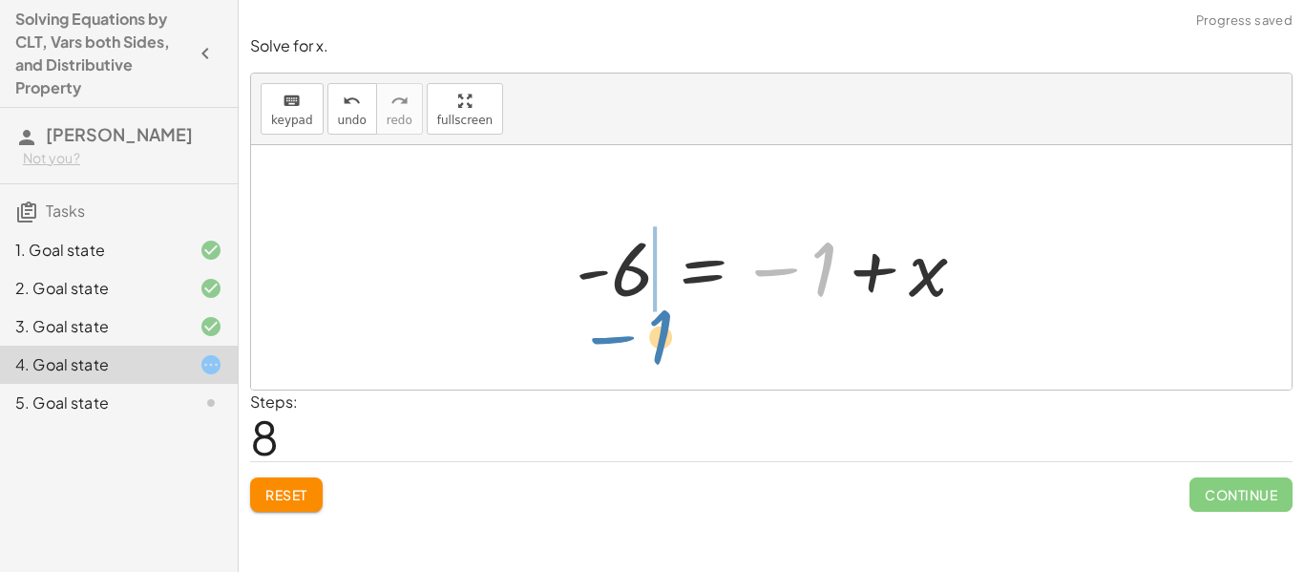
drag, startPoint x: 829, startPoint y: 280, endPoint x: 658, endPoint y: 355, distance: 187.6
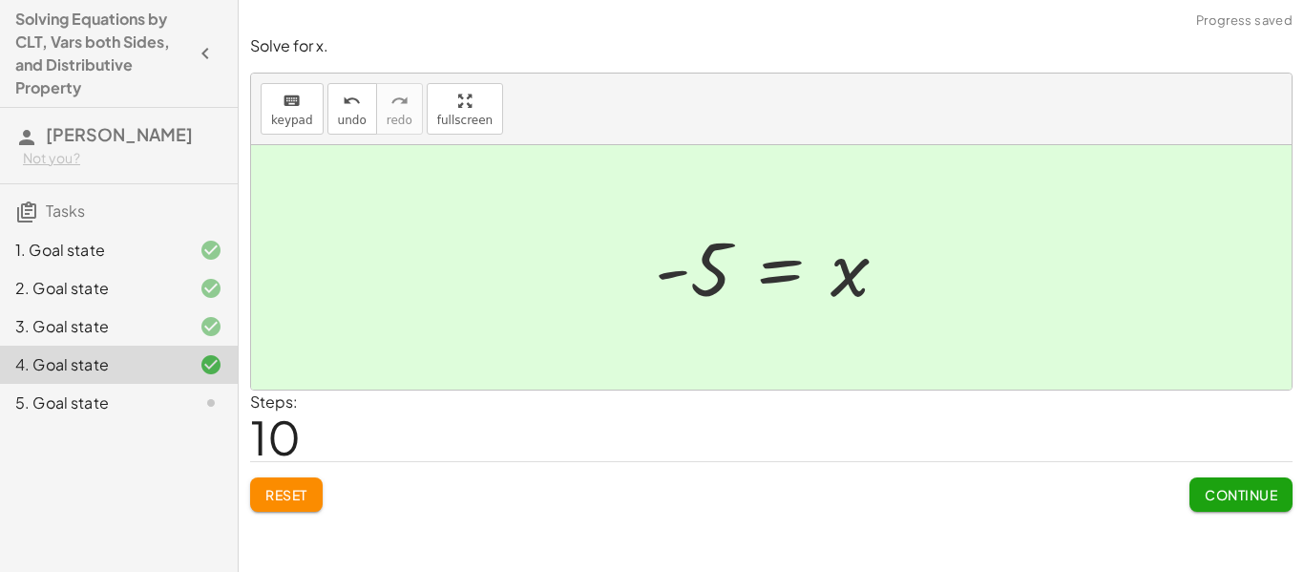
click at [1215, 487] on span "Continue" at bounding box center [1240, 494] width 73 height 17
